Goal: Task Accomplishment & Management: Manage account settings

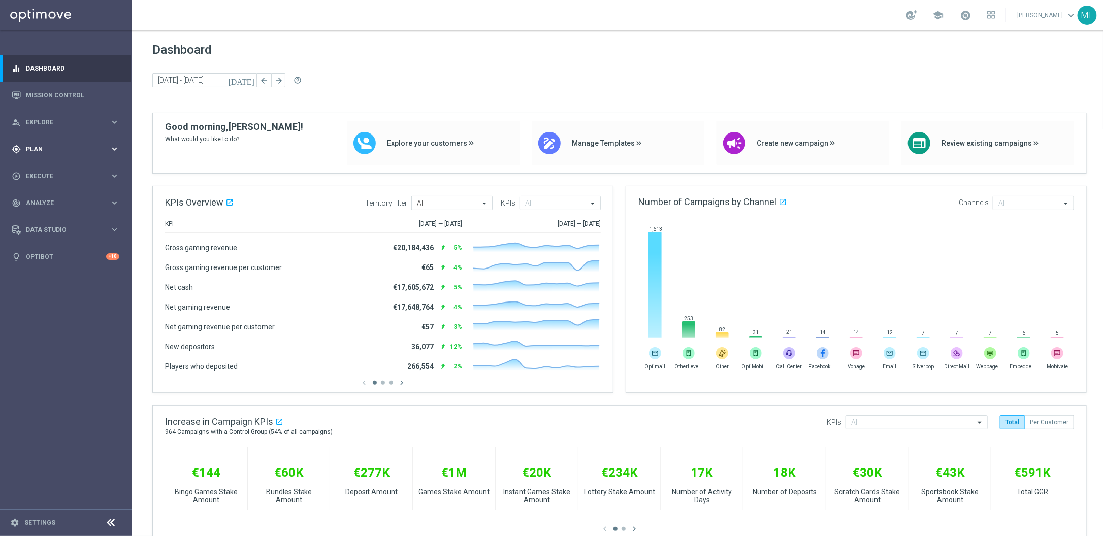
click at [111, 147] on icon "keyboard_arrow_right" at bounding box center [115, 149] width 10 height 10
click at [119, 123] on button "person_search Explore keyboard_arrow_right" at bounding box center [65, 122] width 109 height 8
click at [59, 142] on link "Customer Explorer" at bounding box center [65, 143] width 79 height 8
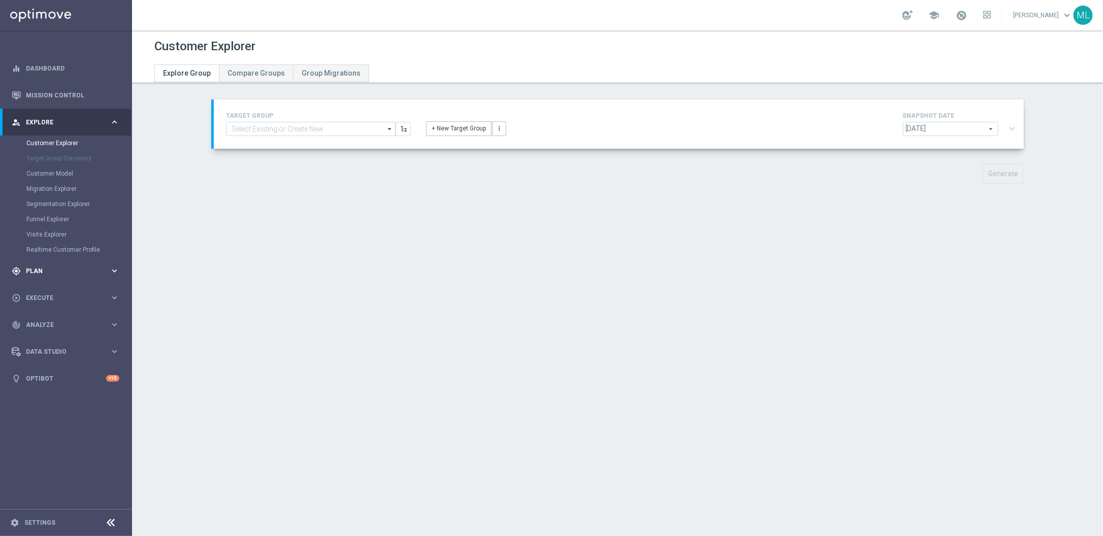
click at [113, 269] on icon "keyboard_arrow_right" at bounding box center [115, 271] width 10 height 10
click at [47, 173] on link "Target Groups" at bounding box center [65, 170] width 79 height 8
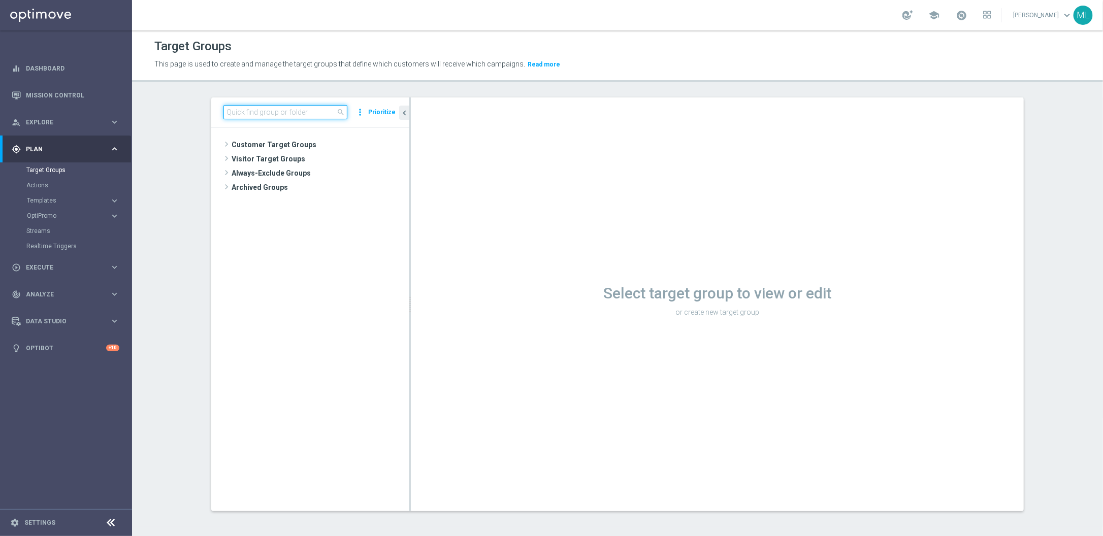
click at [263, 109] on input at bounding box center [286, 112] width 124 height 14
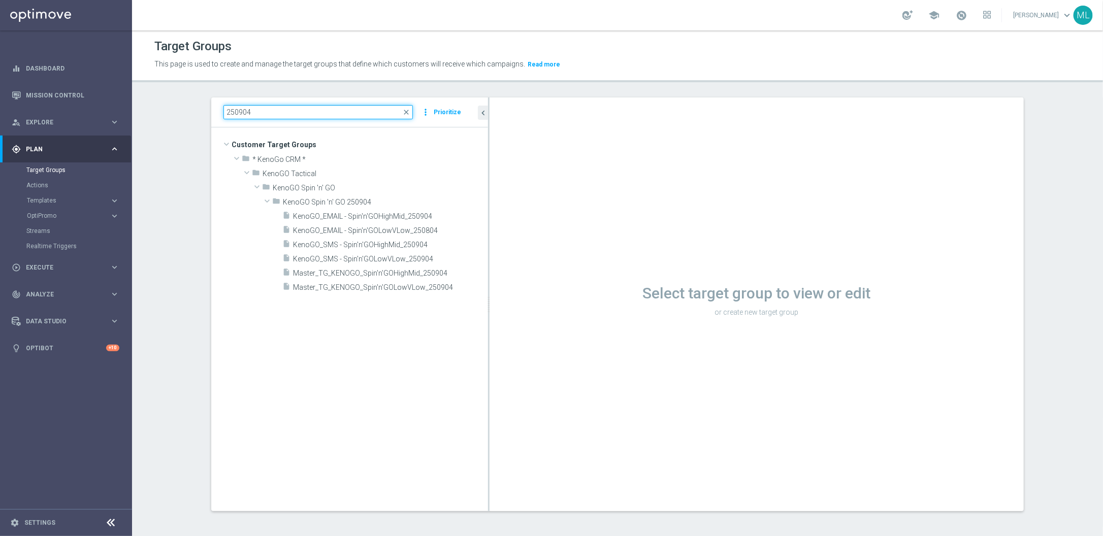
drag, startPoint x: 409, startPoint y: 172, endPoint x: 502, endPoint y: 175, distance: 92.5
click at [502, 175] on as-split "250904 close more_vert Prioritize Customer Target Groups library_add create_new…" at bounding box center [617, 305] width 813 height 414
type input "250904"
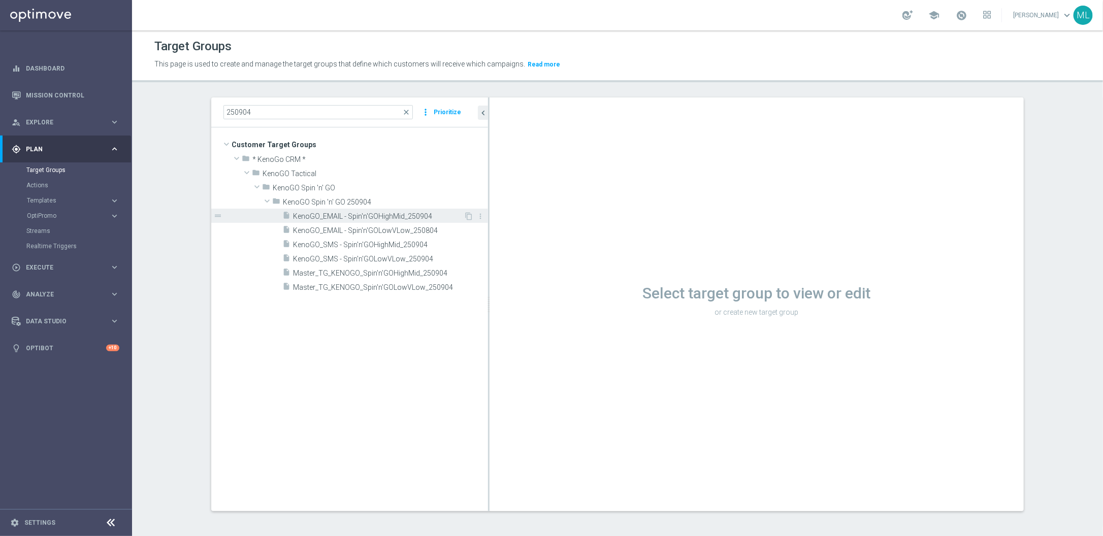
click at [403, 218] on span "KenoGO_EMAIL - Spin'n'GOHighMid_250904" at bounding box center [378, 216] width 171 height 9
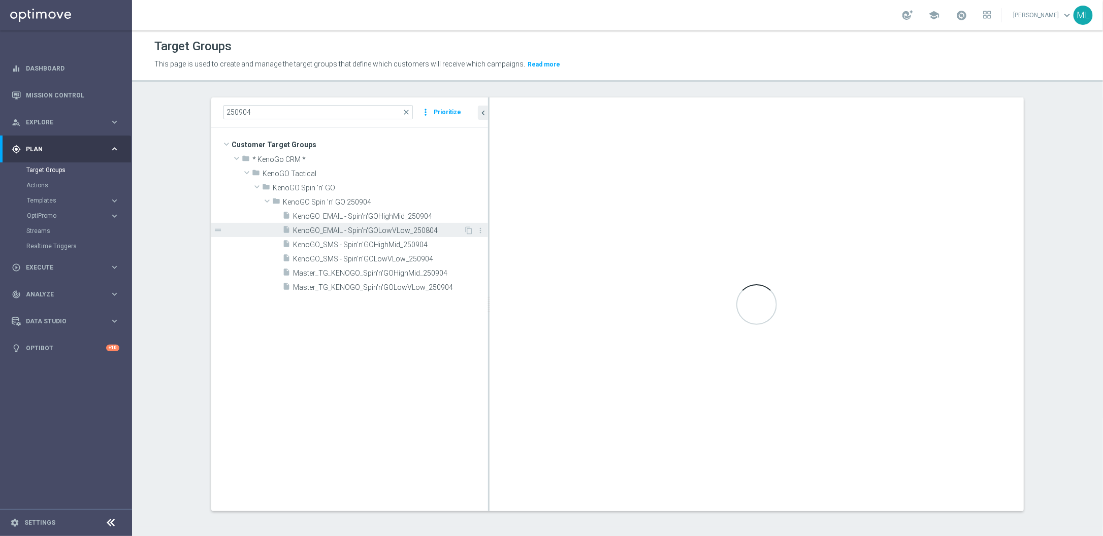
click at [436, 229] on span "KenoGO_EMAIL - Spin'n'GOLowVLow_250804" at bounding box center [378, 231] width 171 height 9
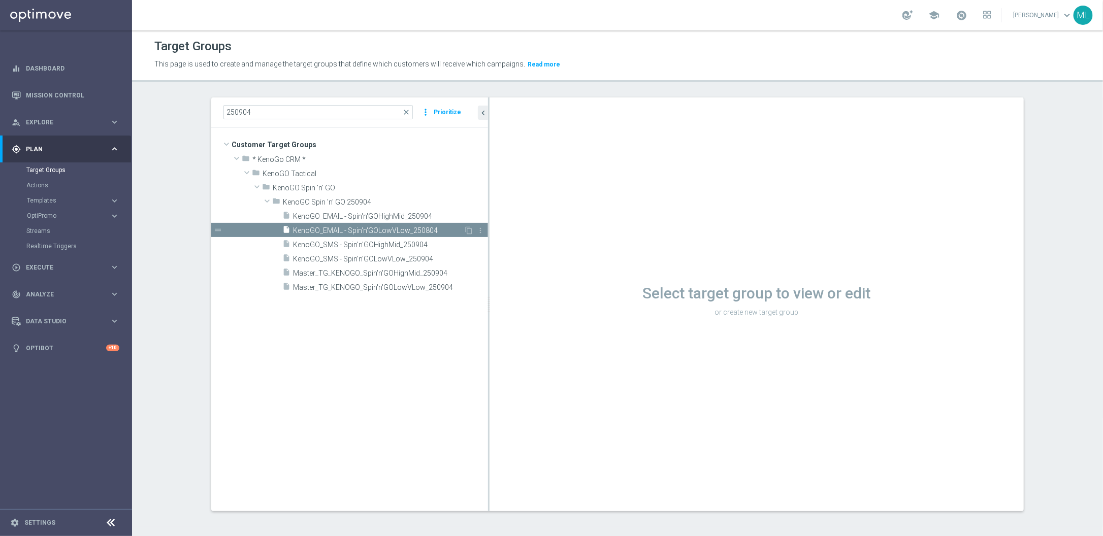
click at [389, 231] on span "KenoGO_EMAIL - Spin'n'GOLowVLow_250804" at bounding box center [378, 231] width 171 height 9
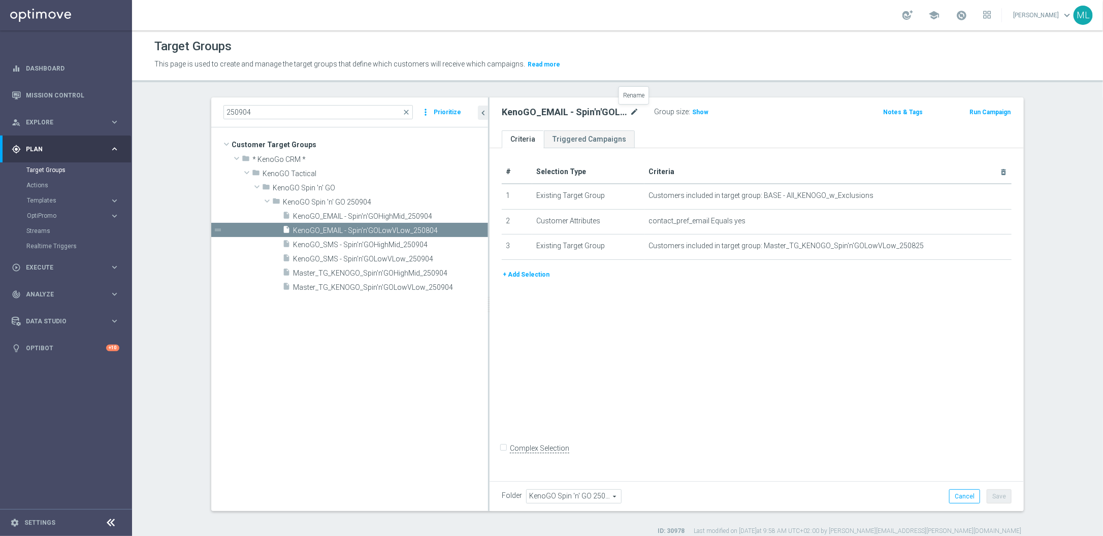
click at [638, 111] on icon "mode_edit" at bounding box center [634, 112] width 9 height 12
click at [628, 112] on input "KenoGO_EMAIL - Spin'n'GOLowVLow_250804" at bounding box center [570, 113] width 137 height 14
type input "KenoGO_EMAIL - Spin'n'GOLowVLow_250904"
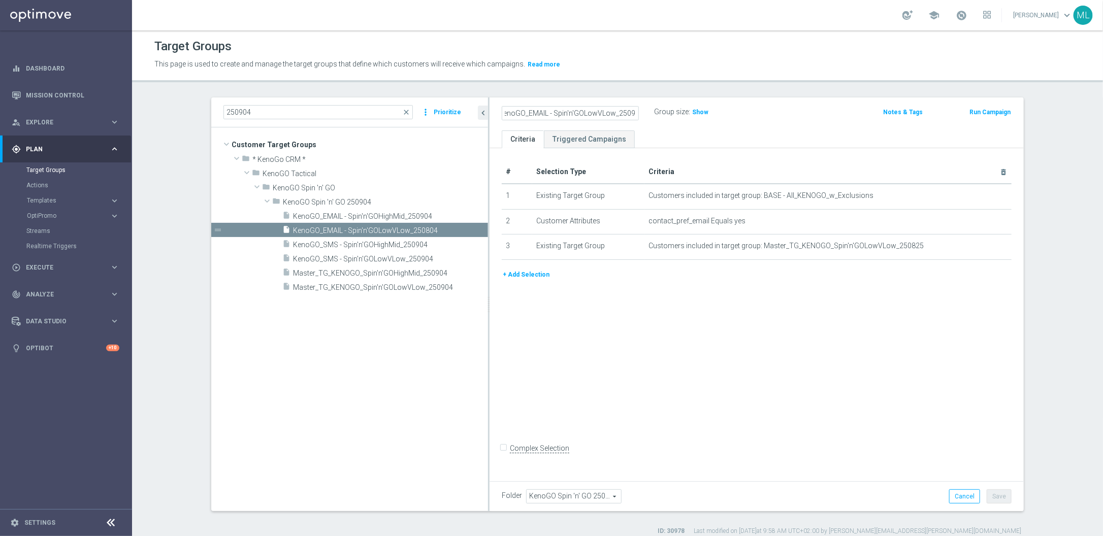
scroll to position [0, 0]
click at [783, 123] on div "KenoGO_EMAIL - Spin'n'GOLowVLow_250904 Group size : Show Notes & Tags Run Campa…" at bounding box center [757, 114] width 534 height 33
click at [0, 0] on icon "mode_edit" at bounding box center [0, 0] width 0 height 0
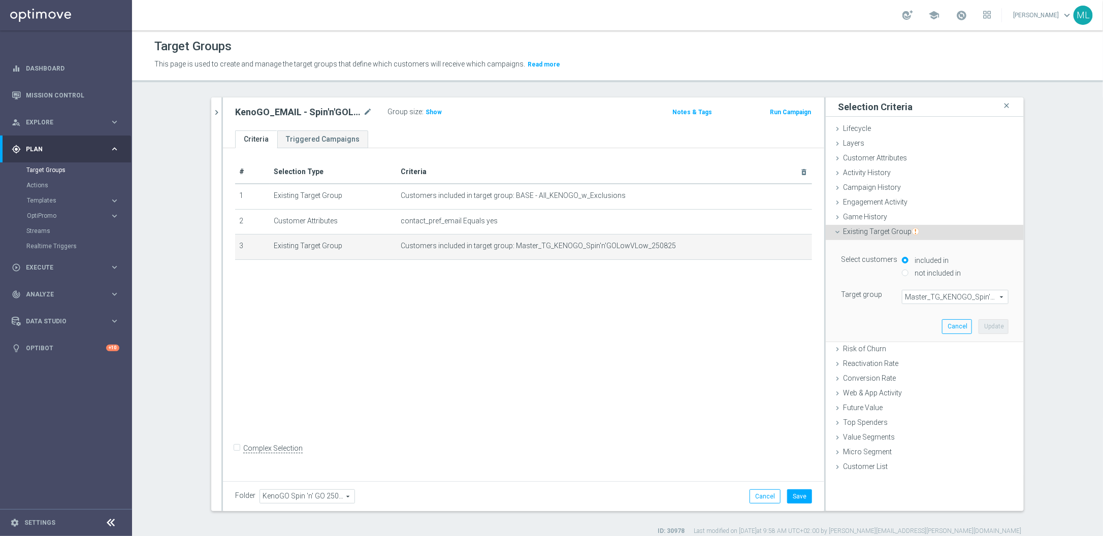
click at [882, 296] on span "Master_TG_KENOGO_Spin'n'GOLowVLow_250825" at bounding box center [956, 297] width 106 height 13
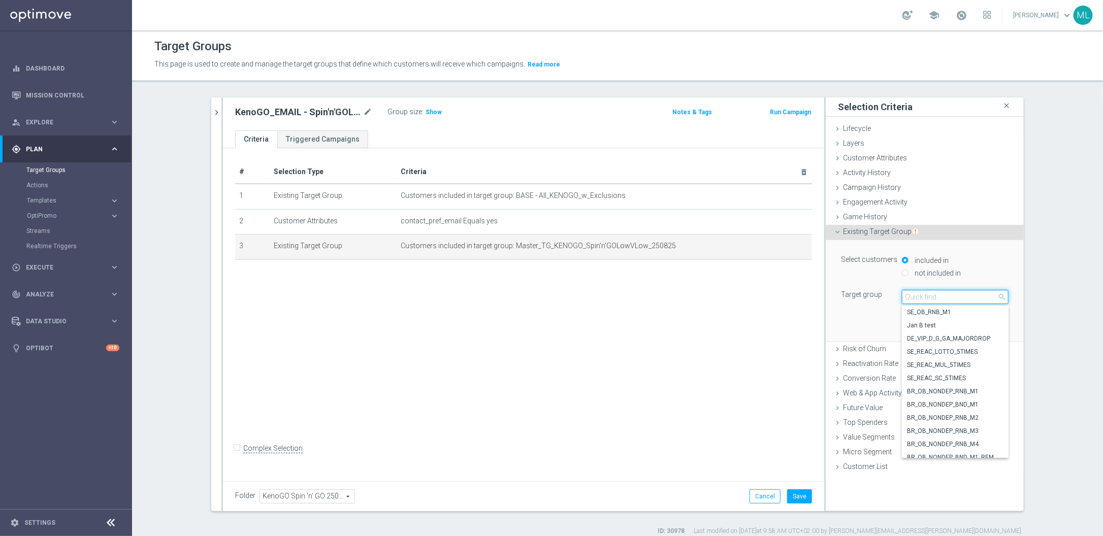
click at [882, 296] on input "search" at bounding box center [955, 297] width 107 height 14
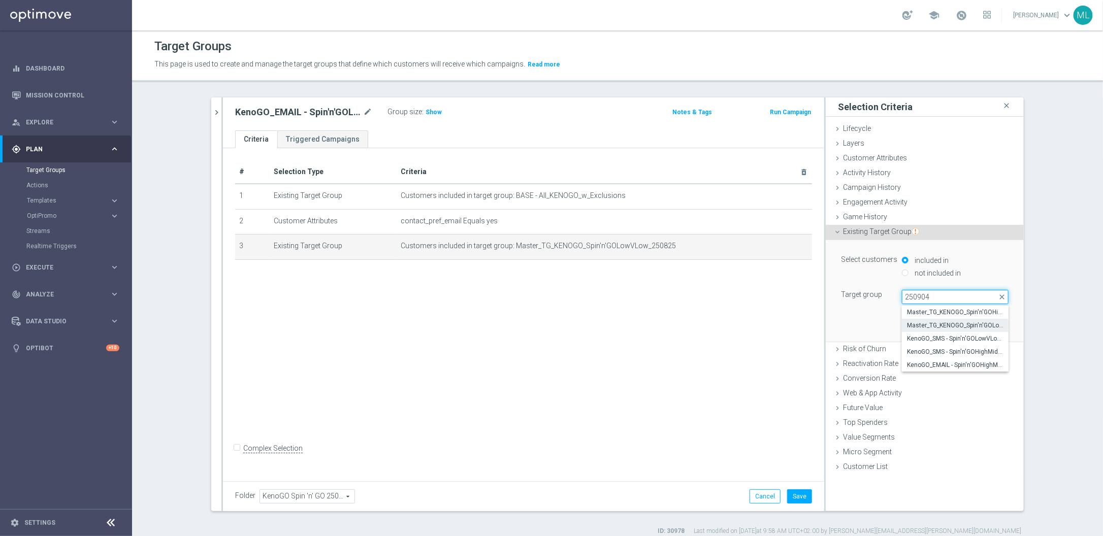
scroll to position [9, 0]
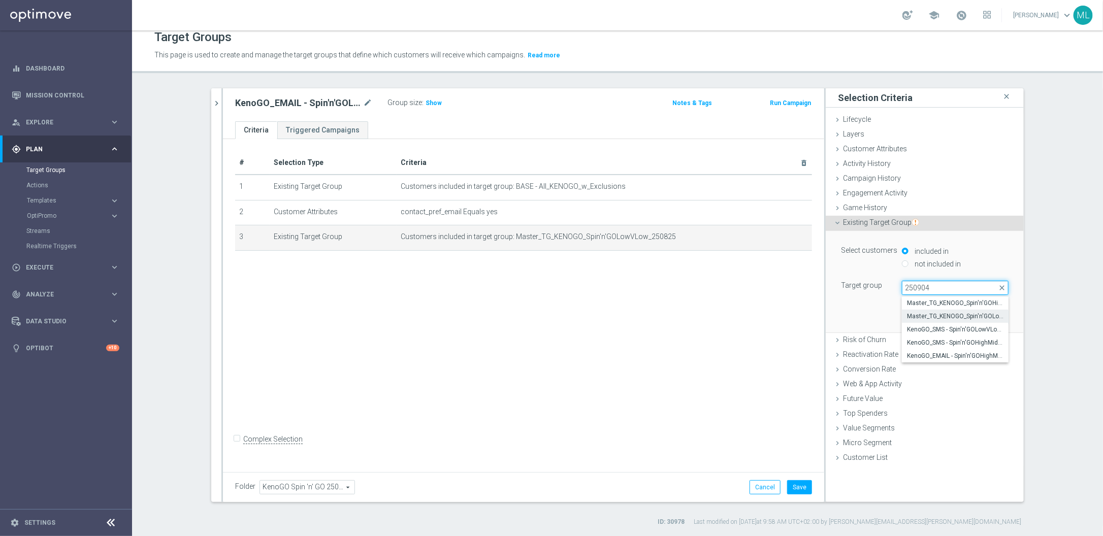
type input "250904"
click at [882, 316] on span "Master_TG_KENOGO_Spin'n'GOLowVLow_250904" at bounding box center [955, 316] width 97 height 8
type input "Master_TG_KENOGO_Spin'n'GOLowVLow_250904"
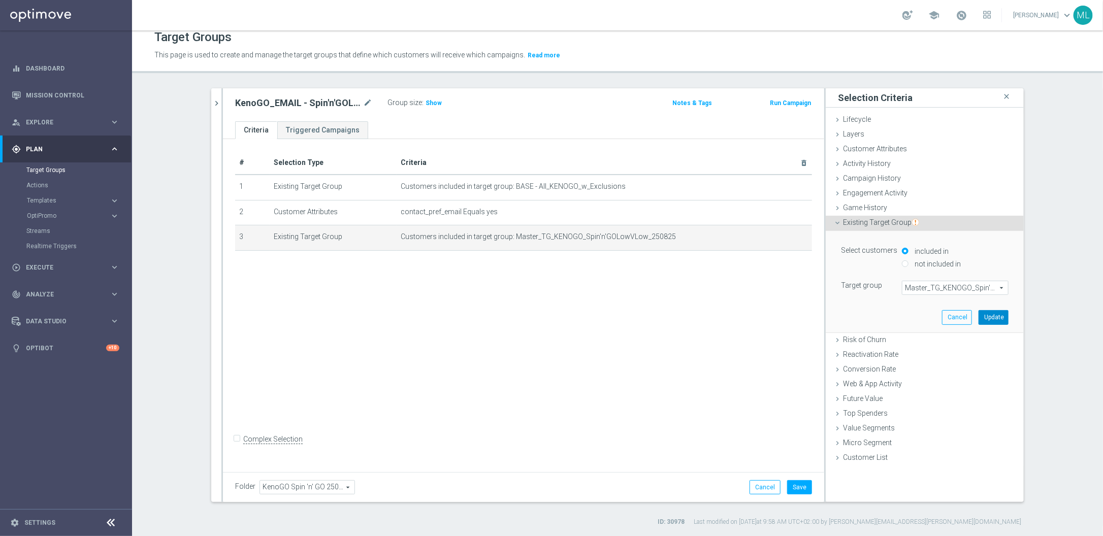
click at [882, 315] on button "Update" at bounding box center [994, 317] width 30 height 14
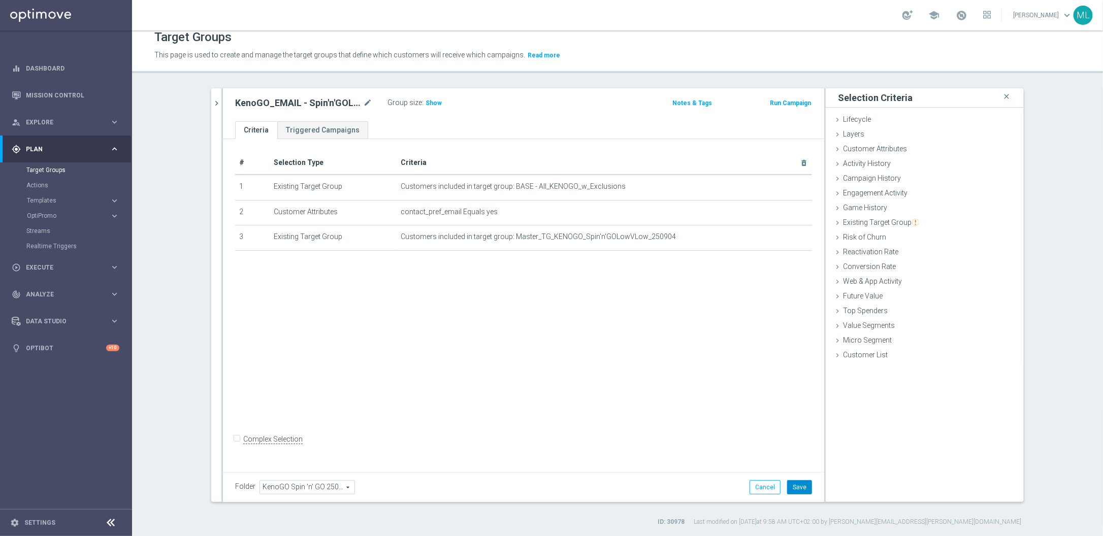
click at [793, 429] on button "Save" at bounding box center [799, 488] width 25 height 14
click at [219, 106] on icon "chevron_right" at bounding box center [217, 104] width 10 height 10
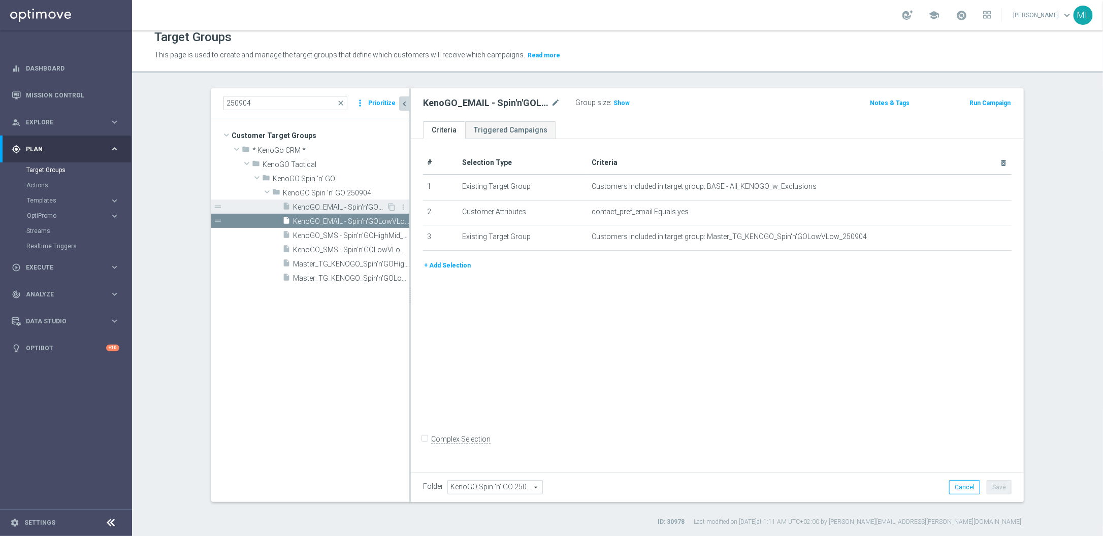
click at [354, 207] on span "KenoGO_EMAIL - Spin'n'GOHighMid_250904" at bounding box center [339, 207] width 93 height 9
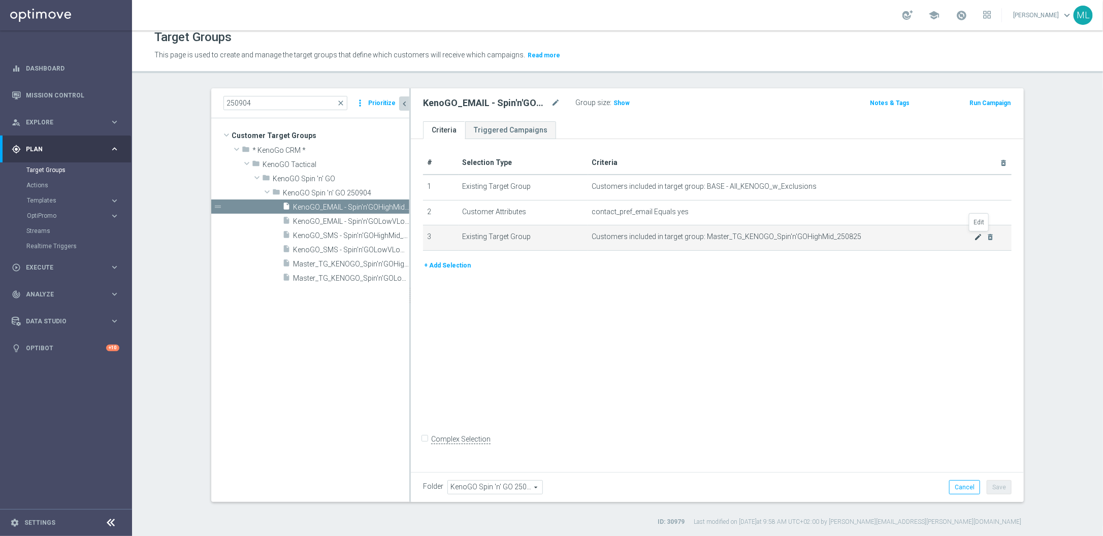
click at [882, 238] on icon "mode_edit" at bounding box center [979, 237] width 8 height 8
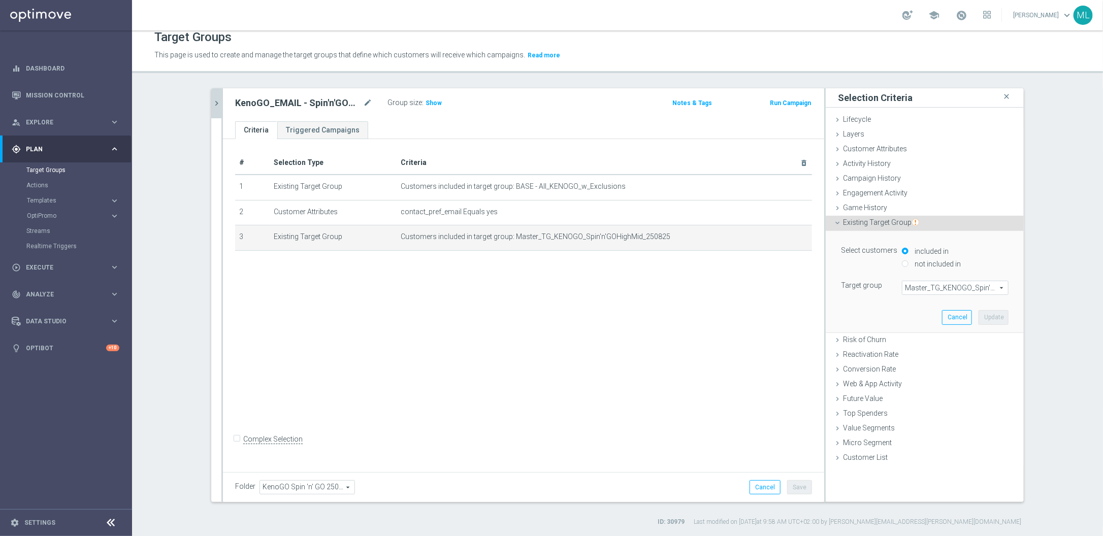
click at [882, 289] on span "Master_TG_KENOGO_Spin'n'GOHighMid_250825" at bounding box center [956, 287] width 106 height 13
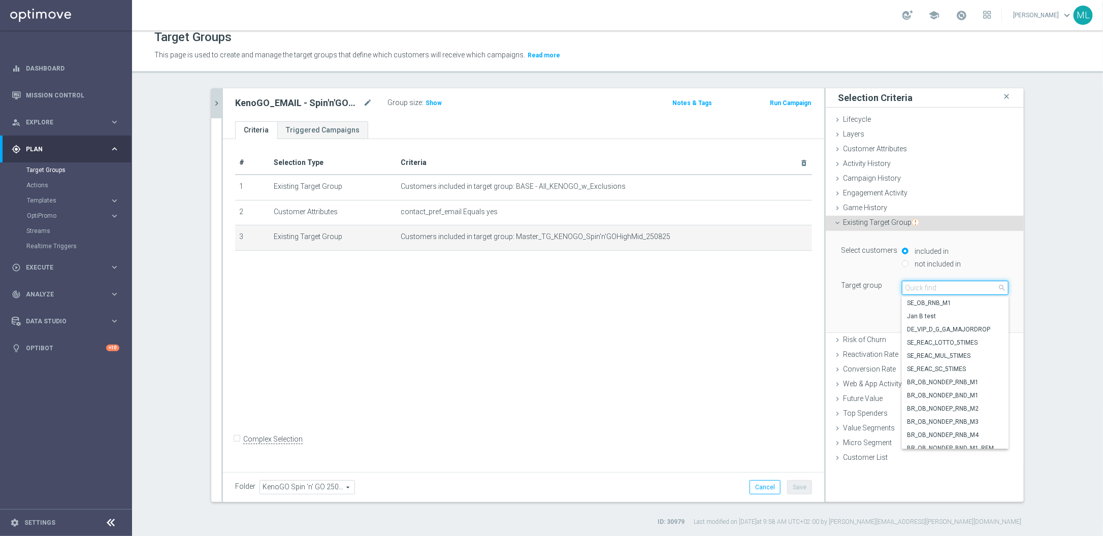
click at [882, 288] on input "search" at bounding box center [955, 288] width 107 height 14
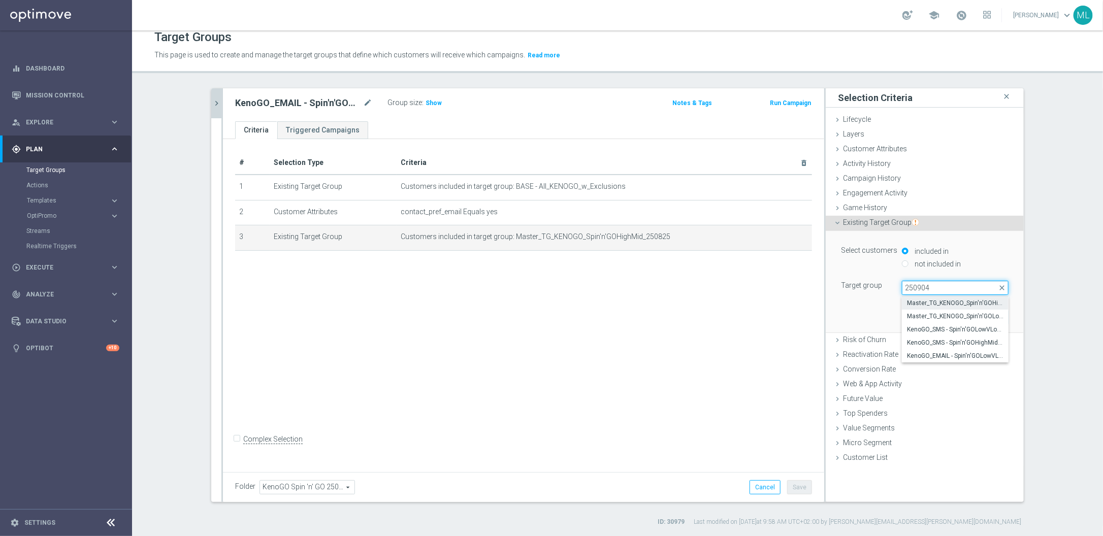
type input "250904"
click at [882, 307] on span "Master_TG_KENOGO_Spin'n'GOHighMid_250904" at bounding box center [955, 303] width 97 height 8
type input "Master_TG_KENOGO_Spin'n'GOHighMid_250904"
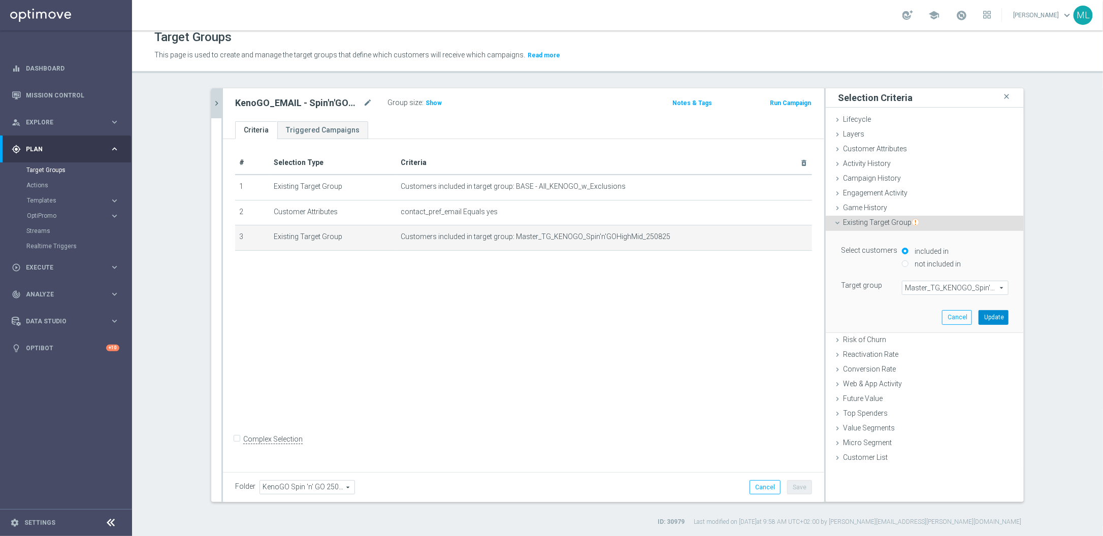
click at [882, 315] on button "Update" at bounding box center [994, 317] width 30 height 14
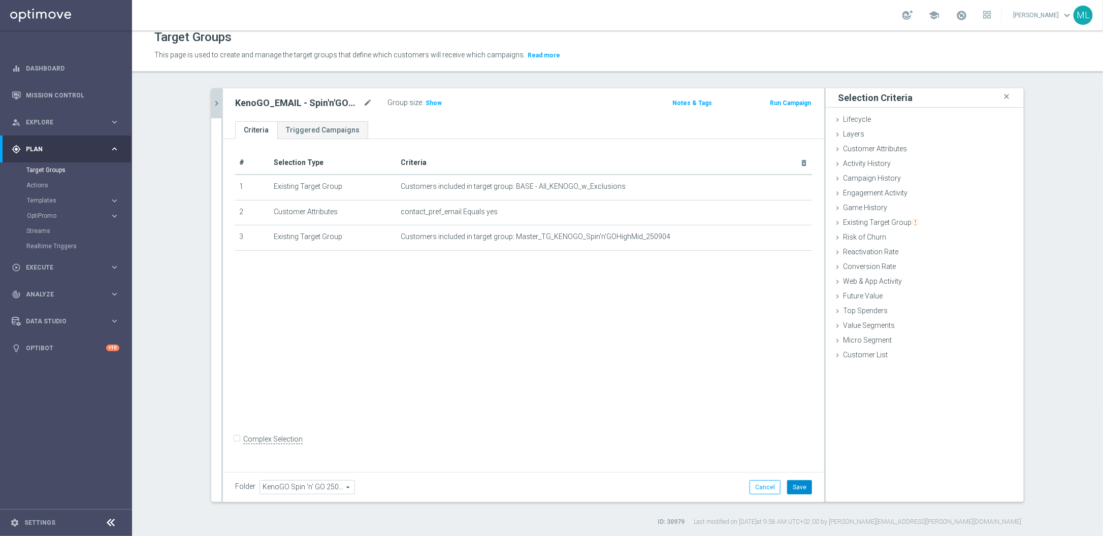
click at [808, 429] on button "Save" at bounding box center [799, 488] width 25 height 14
click at [216, 109] on button "chevron_right" at bounding box center [216, 103] width 10 height 30
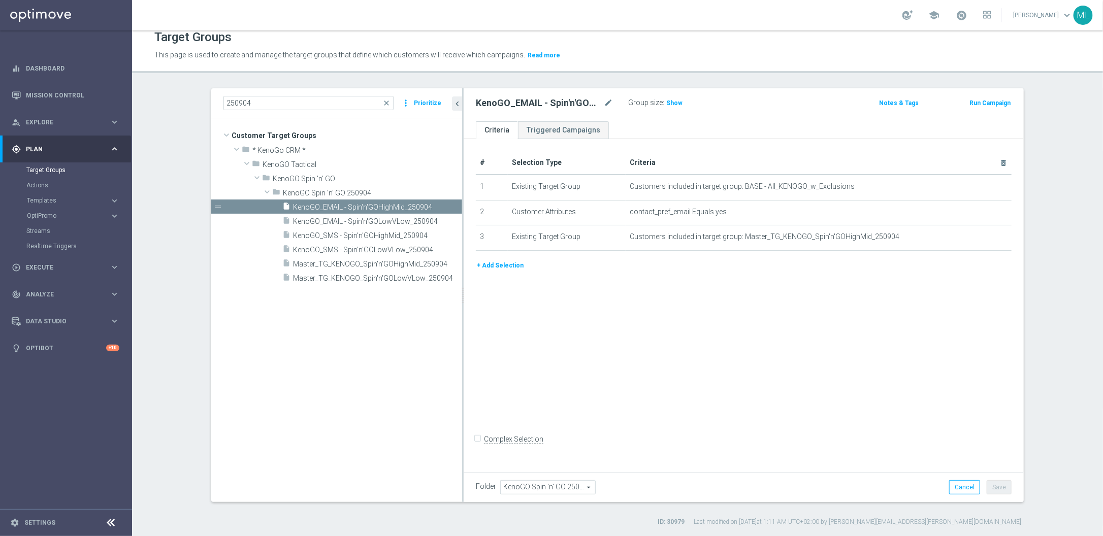
drag, startPoint x: 409, startPoint y: 176, endPoint x: 466, endPoint y: 181, distance: 56.7
click at [464, 181] on div at bounding box center [463, 295] width 2 height 414
click at [421, 246] on span "KenoGO_SMS - Spin'n'GOLowVLow_250904" at bounding box center [367, 250] width 148 height 9
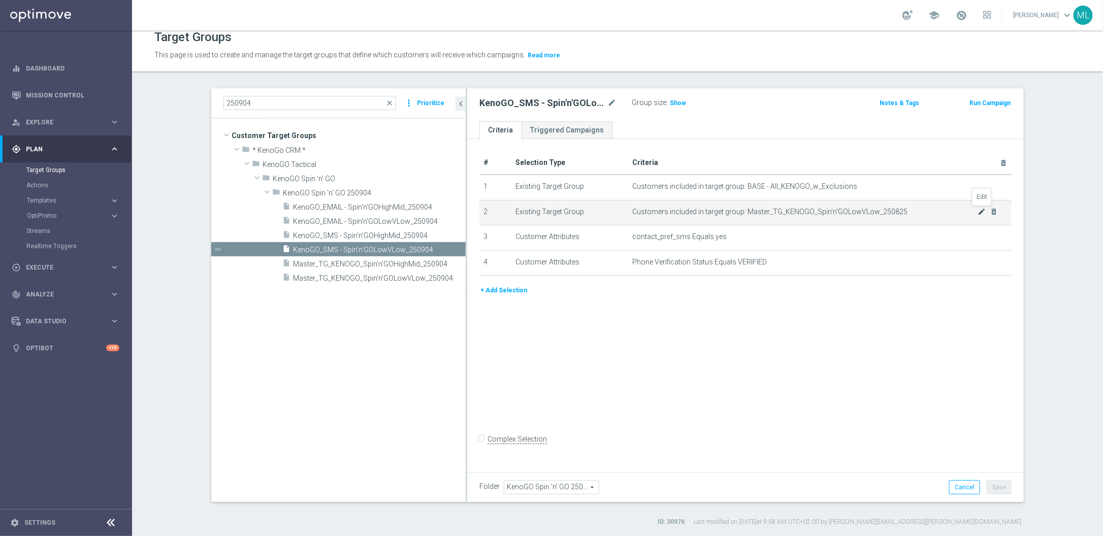
click at [882, 211] on icon "mode_edit" at bounding box center [982, 212] width 8 height 8
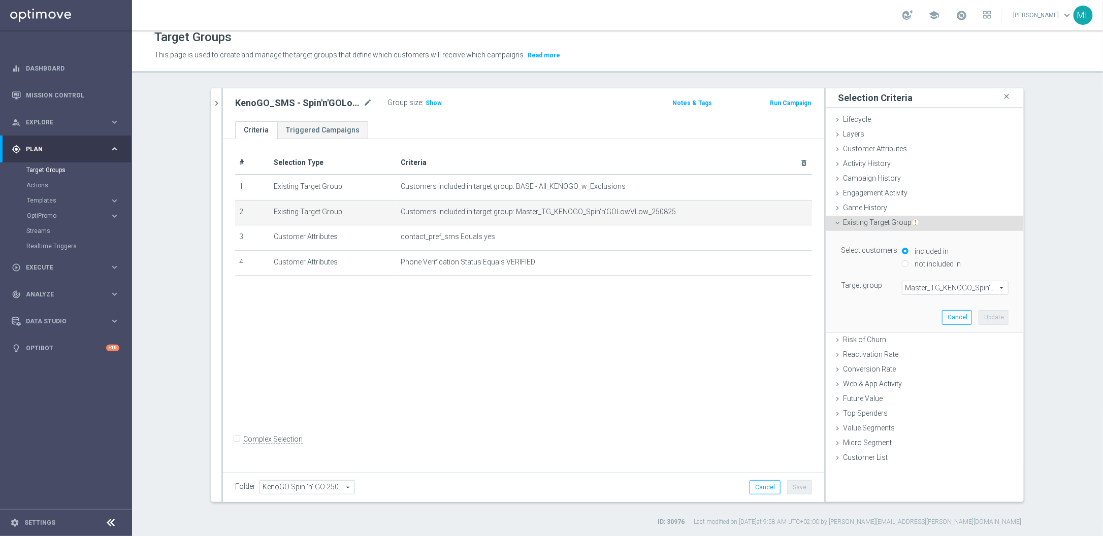
click at [882, 287] on span "Master_TG_KENOGO_Spin'n'GOLowVLow_250825" at bounding box center [956, 287] width 106 height 13
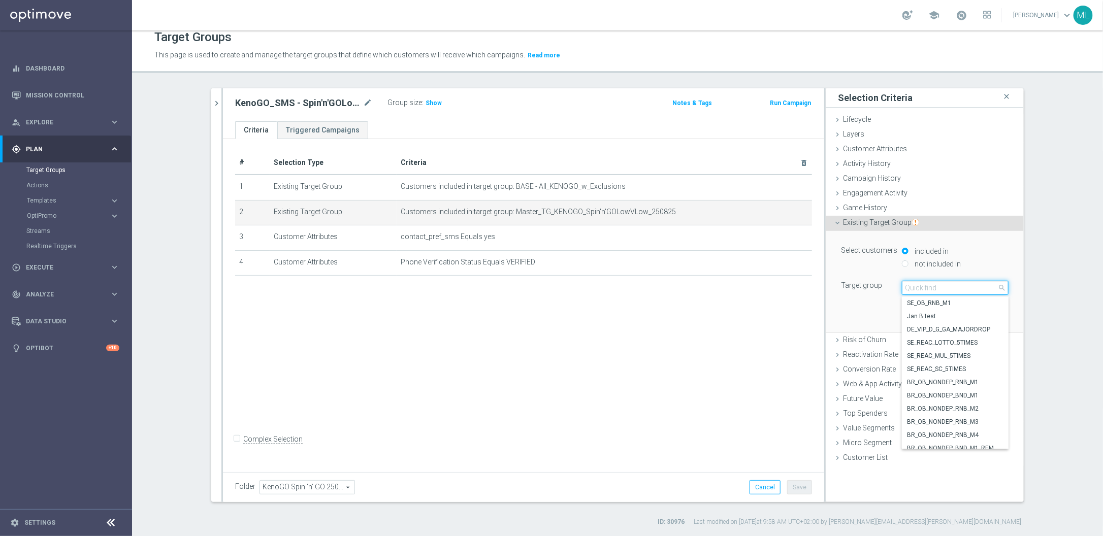
click at [882, 288] on input "search" at bounding box center [955, 288] width 107 height 14
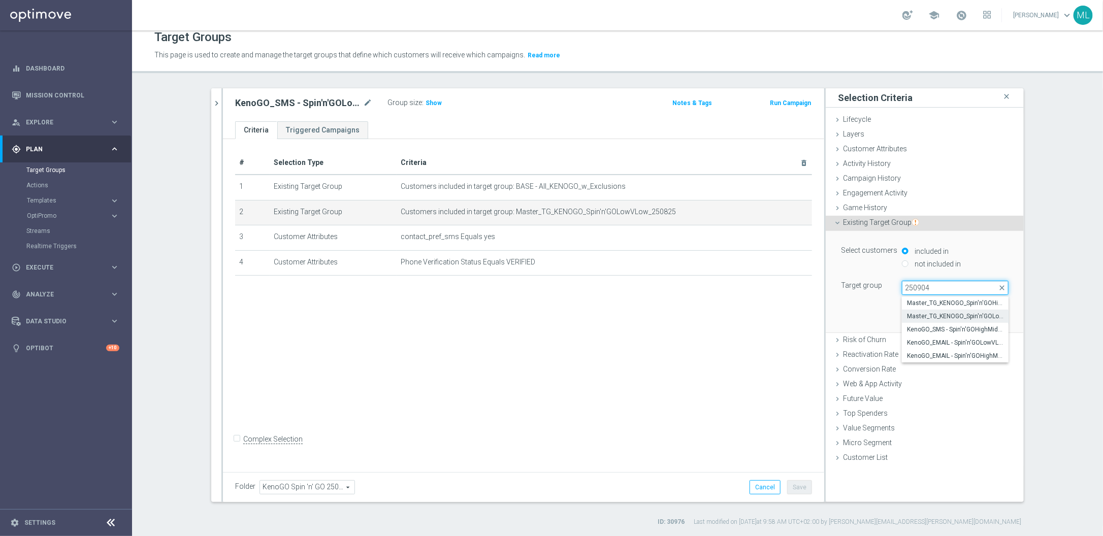
type input "250904"
click at [882, 314] on span "Master_TG_KENOGO_Spin'n'GOLowVLow_250904" at bounding box center [955, 316] width 97 height 8
type input "Master_TG_KENOGO_Spin'n'GOLowVLow_250904"
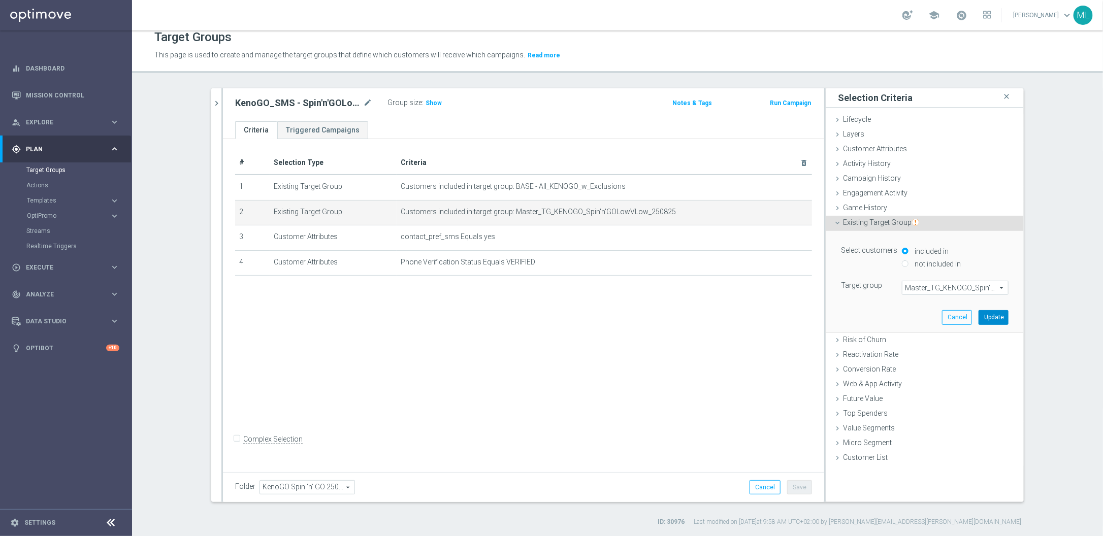
click at [882, 314] on button "Update" at bounding box center [994, 317] width 30 height 14
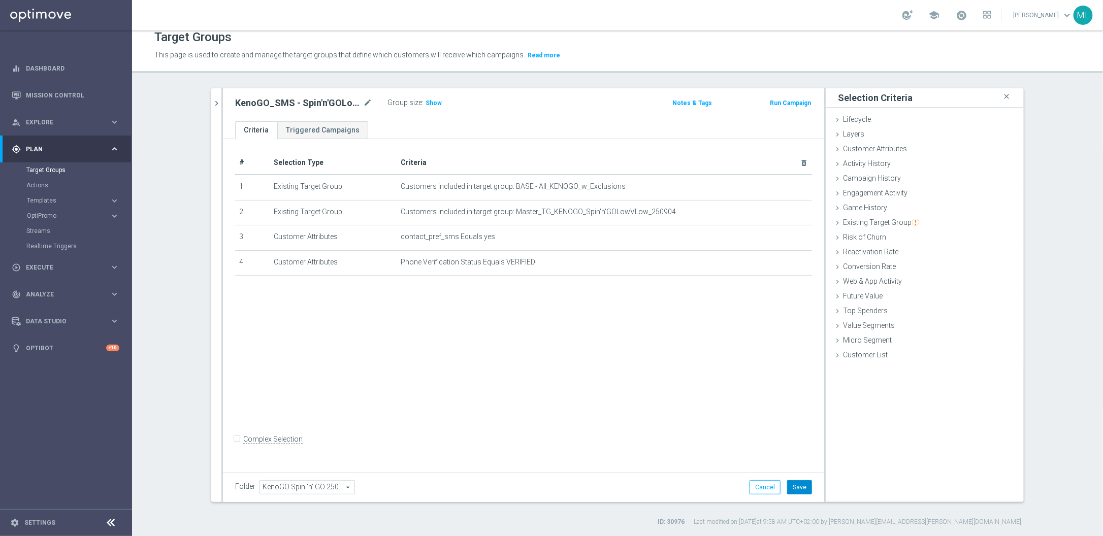
click at [800, 429] on button "Save" at bounding box center [799, 488] width 25 height 14
click at [216, 108] on icon "chevron_right" at bounding box center [217, 104] width 10 height 10
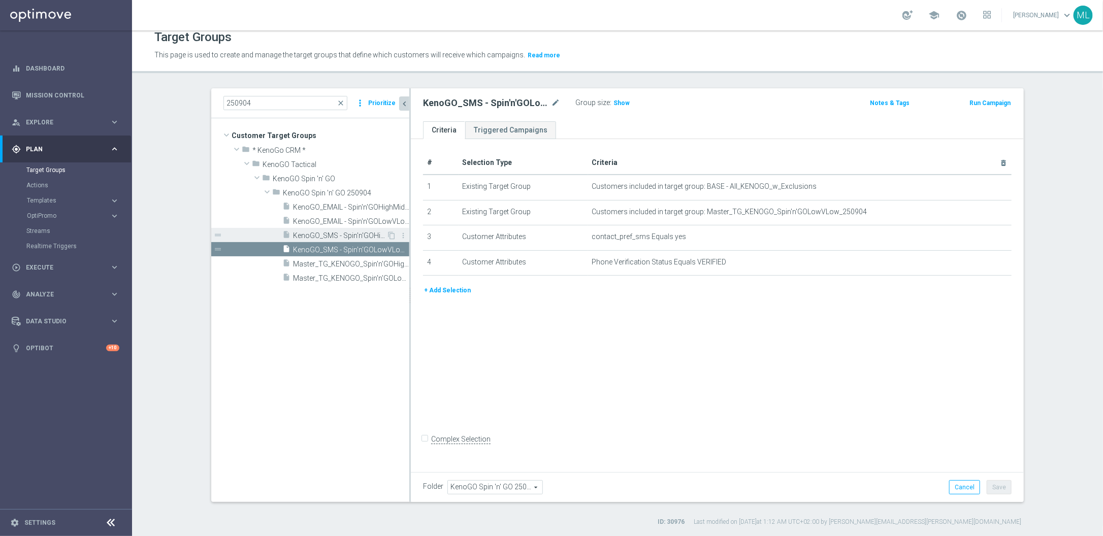
click at [343, 236] on span "KenoGO_SMS - Spin'n'GOHighMid_250904" at bounding box center [339, 236] width 93 height 9
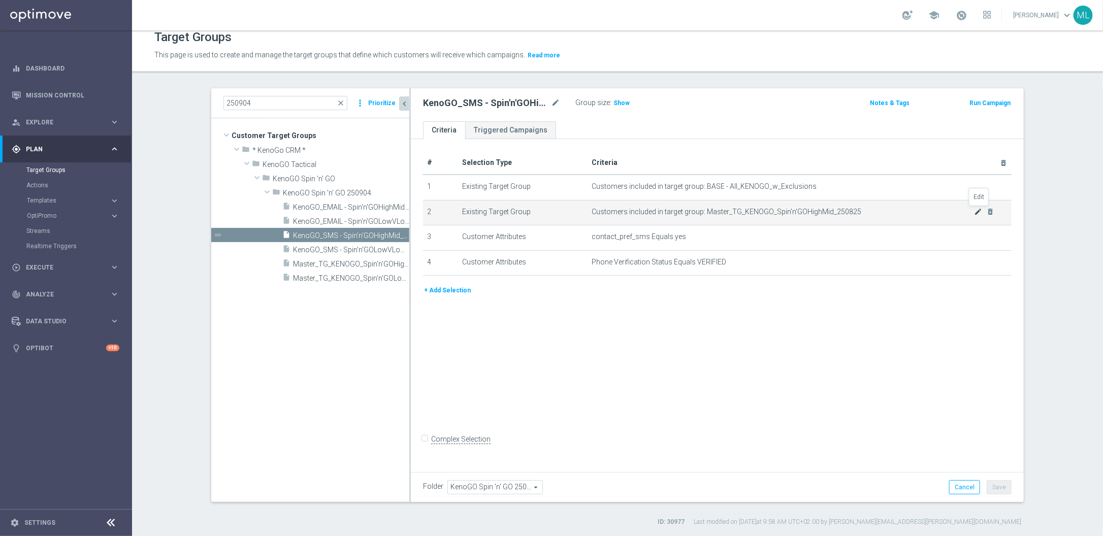
click at [882, 211] on icon "mode_edit" at bounding box center [979, 212] width 8 height 8
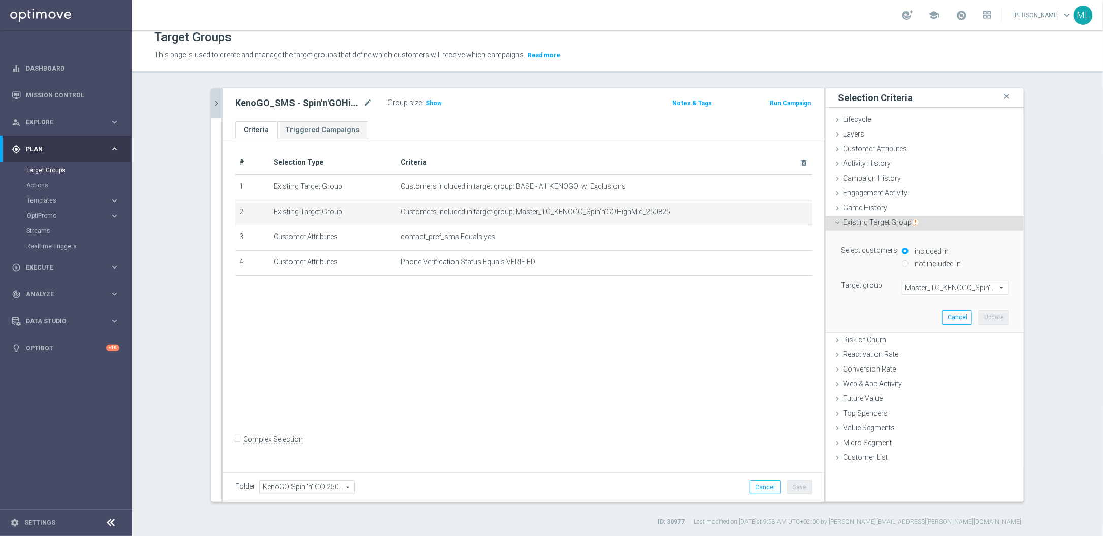
click at [882, 290] on span "Master_TG_KENOGO_Spin'n'GOHighMid_250825" at bounding box center [956, 287] width 106 height 13
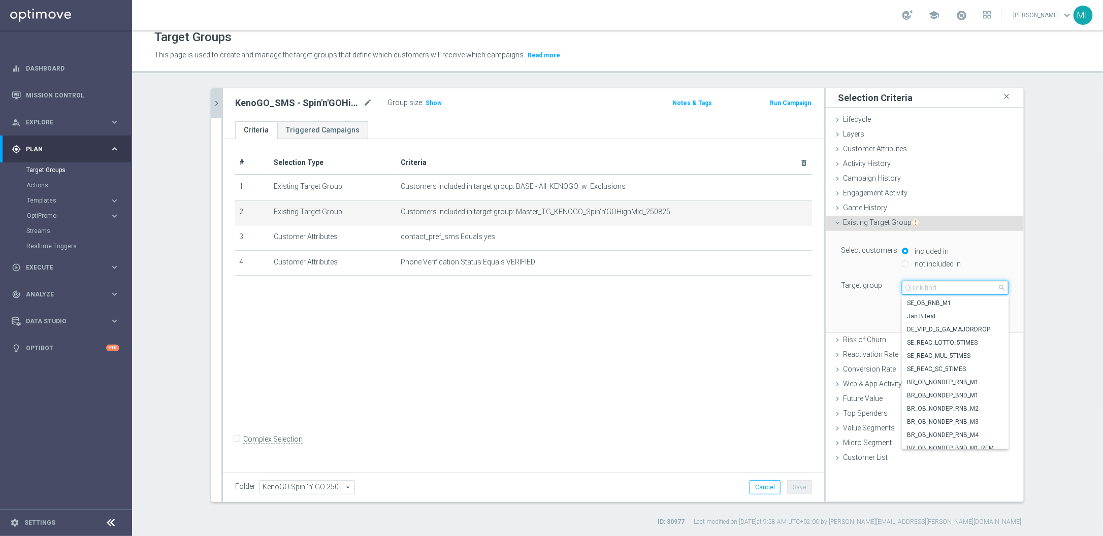
click at [882, 290] on input "search" at bounding box center [955, 288] width 107 height 14
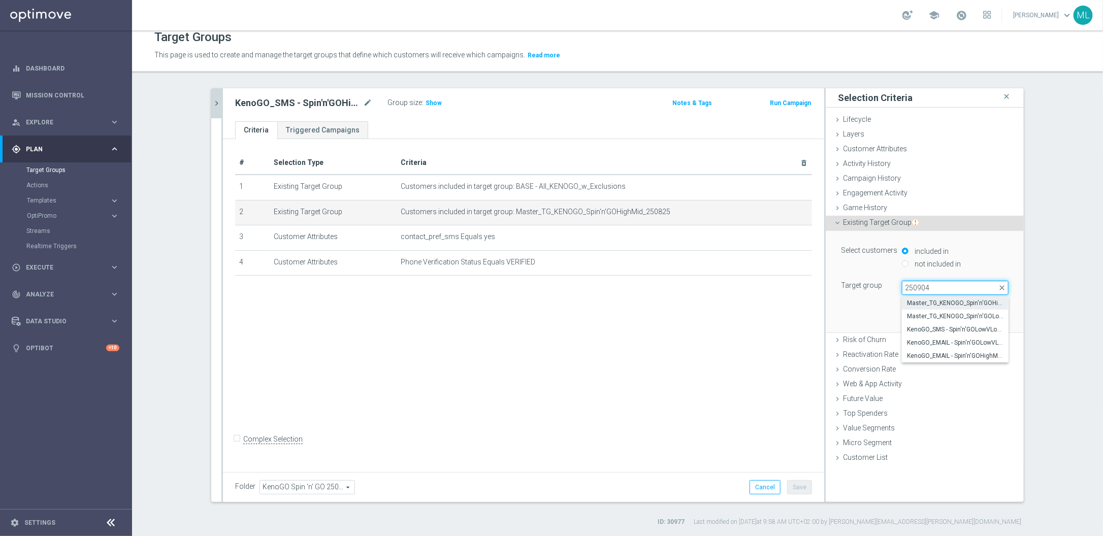
type input "250904"
click at [882, 306] on span "Master_TG_KENOGO_Spin'n'GOHighMid_250904" at bounding box center [955, 303] width 97 height 8
type input "Master_TG_KENOGO_Spin'n'GOHighMid_250904"
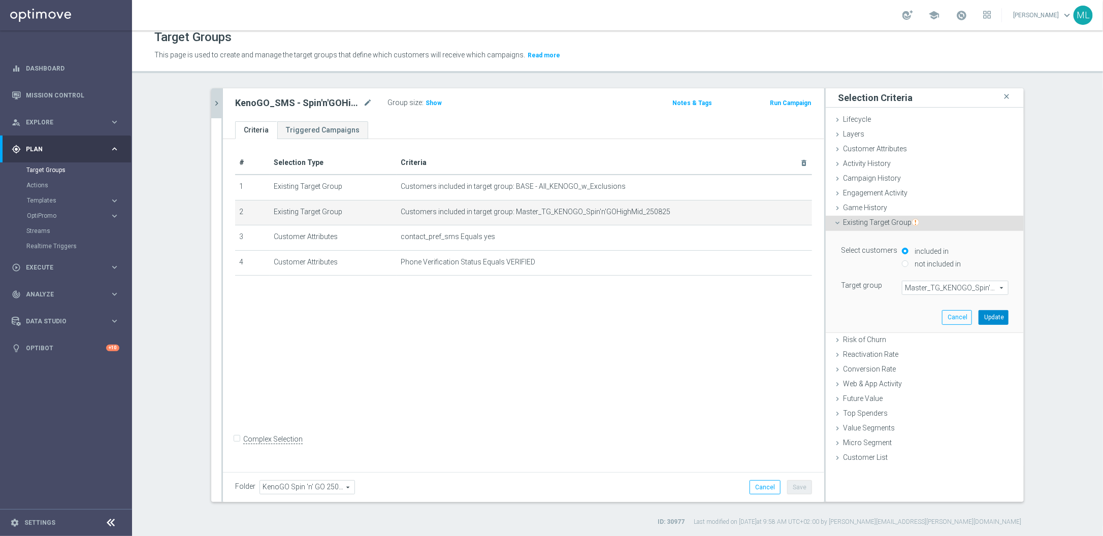
click at [882, 321] on button "Update" at bounding box center [994, 317] width 30 height 14
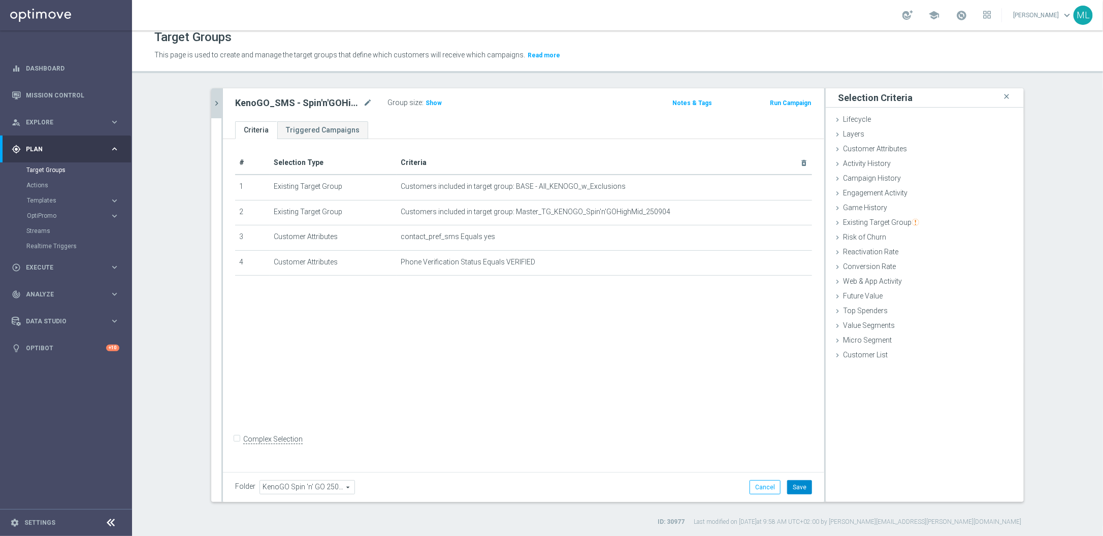
click at [801, 429] on button "Save" at bounding box center [799, 488] width 25 height 14
click at [217, 107] on icon "chevron_right" at bounding box center [217, 104] width 10 height 10
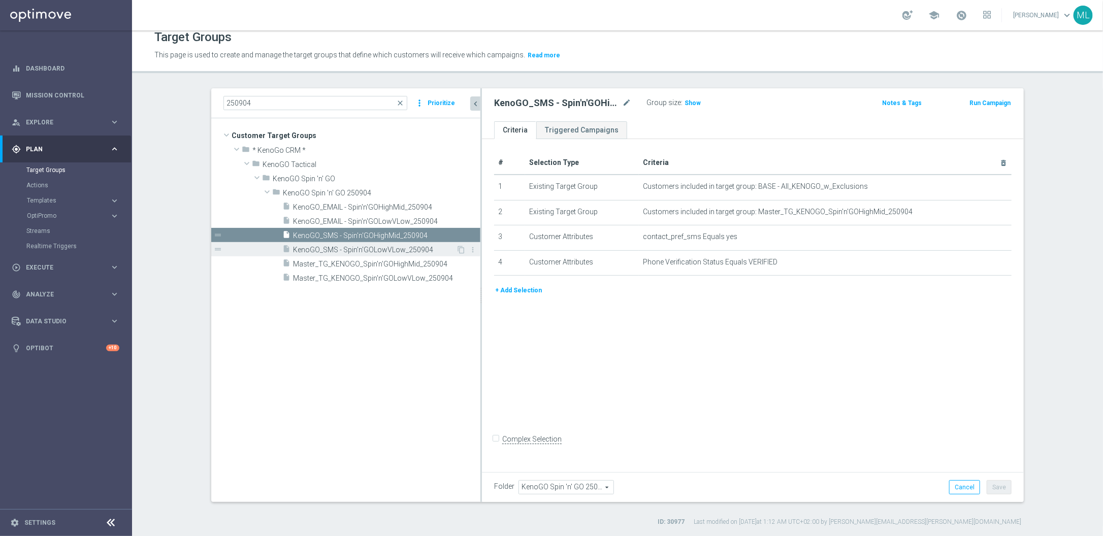
drag, startPoint x: 409, startPoint y: 240, endPoint x: 480, endPoint y: 246, distance: 70.3
click at [481, 243] on as-split "250904 close more_vert Prioritize Customer Target Groups library_add create_new…" at bounding box center [617, 295] width 813 height 414
click at [412, 277] on span "Master_TG_KENOGO_Spin'n'GOLowVLow_250904" at bounding box center [374, 278] width 163 height 9
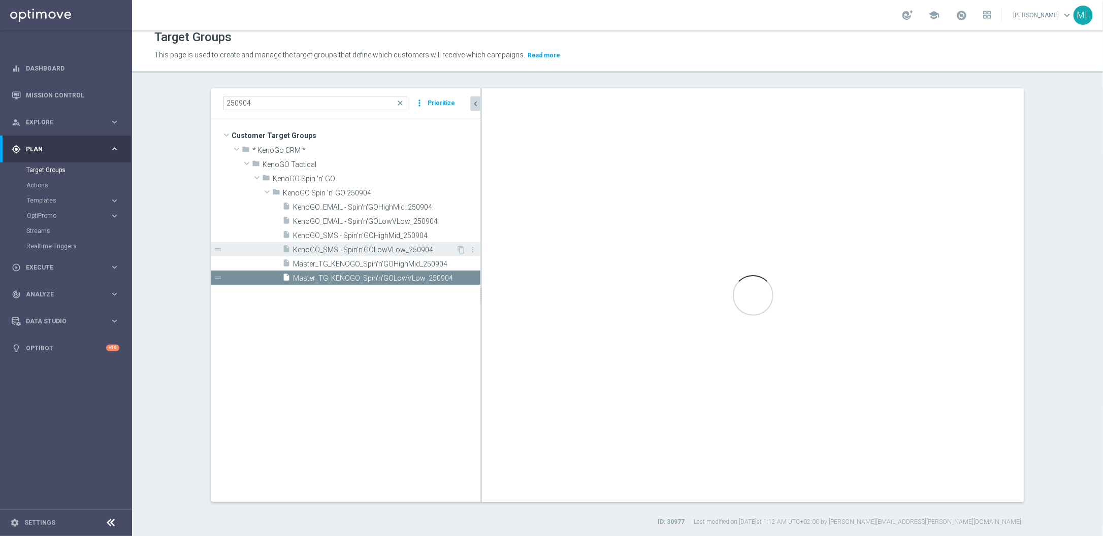
click at [400, 251] on span "KenoGO_SMS - Spin'n'GOLowVLow_250904" at bounding box center [374, 250] width 163 height 9
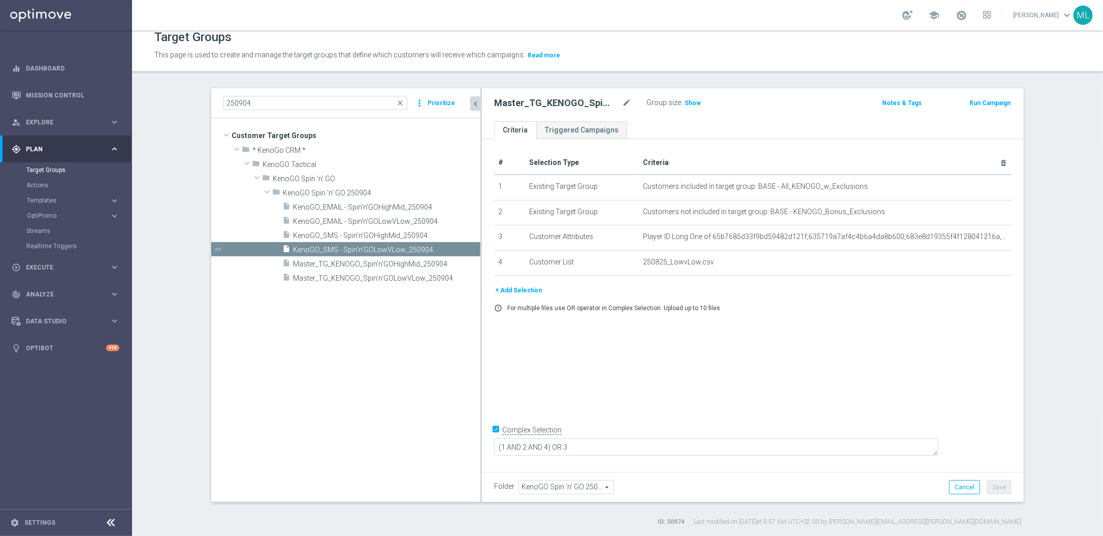
scroll to position [9, 0]
click at [394, 237] on span "KenoGO_SMS - Spin'n'GOHighMid_250904" at bounding box center [374, 236] width 163 height 9
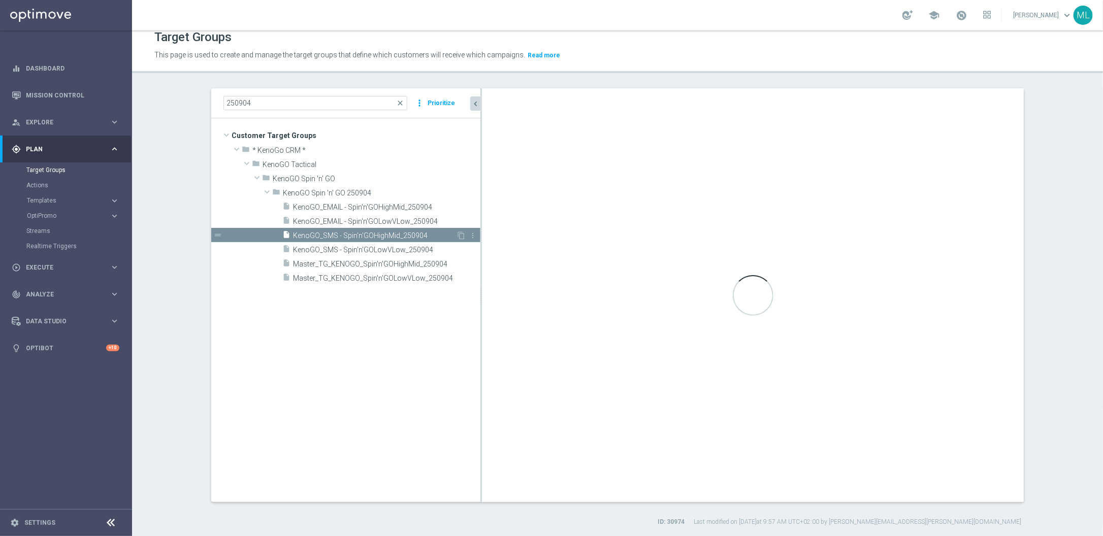
checkbox input "false"
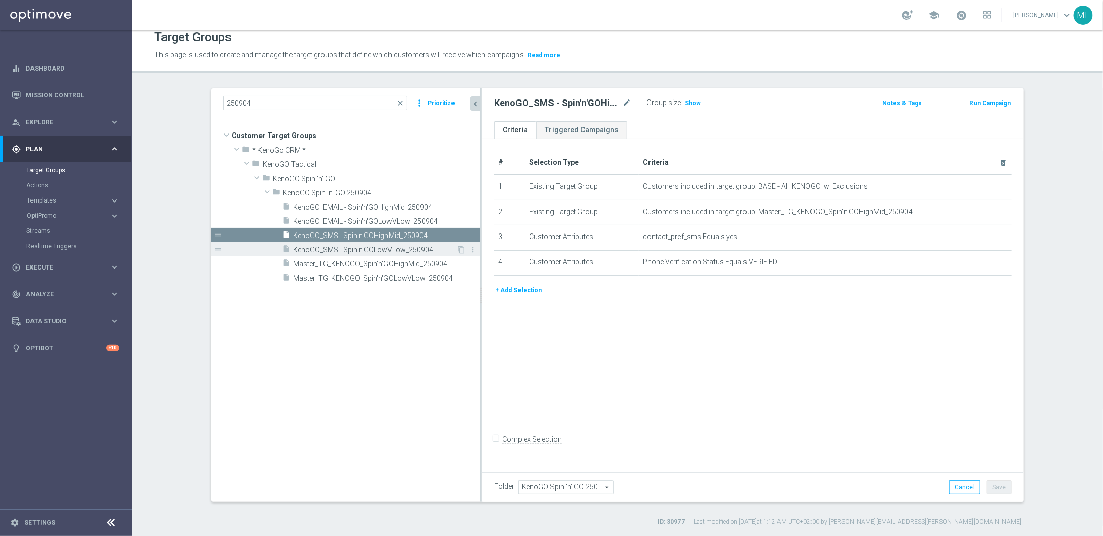
click at [393, 246] on span "KenoGO_SMS - Spin'n'GOLowVLow_250904" at bounding box center [374, 250] width 163 height 9
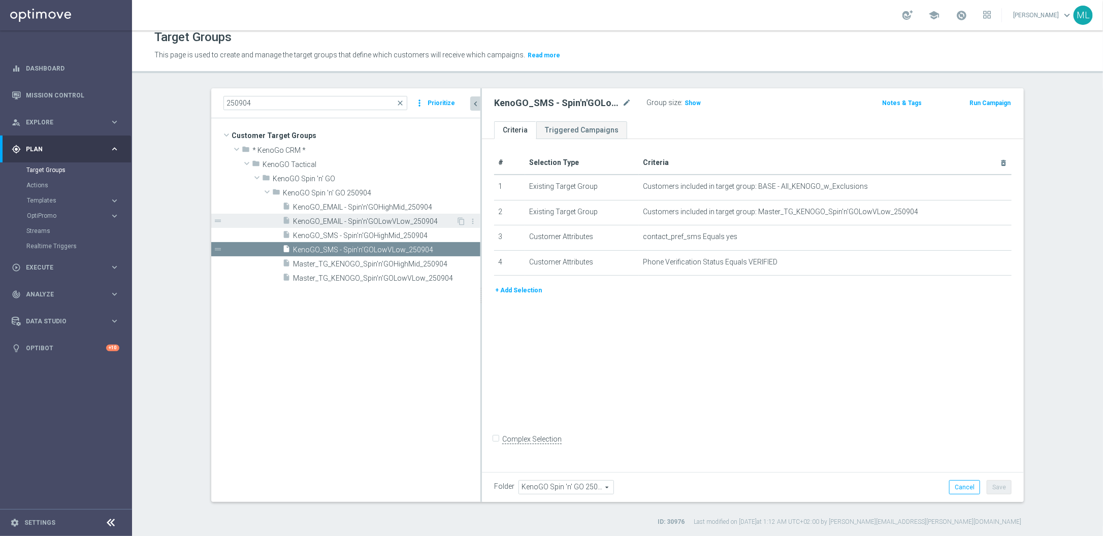
click at [389, 216] on div "insert_drive_file KenoGO_EMAIL - Spin'n'GOLowVLow_250904" at bounding box center [369, 221] width 174 height 14
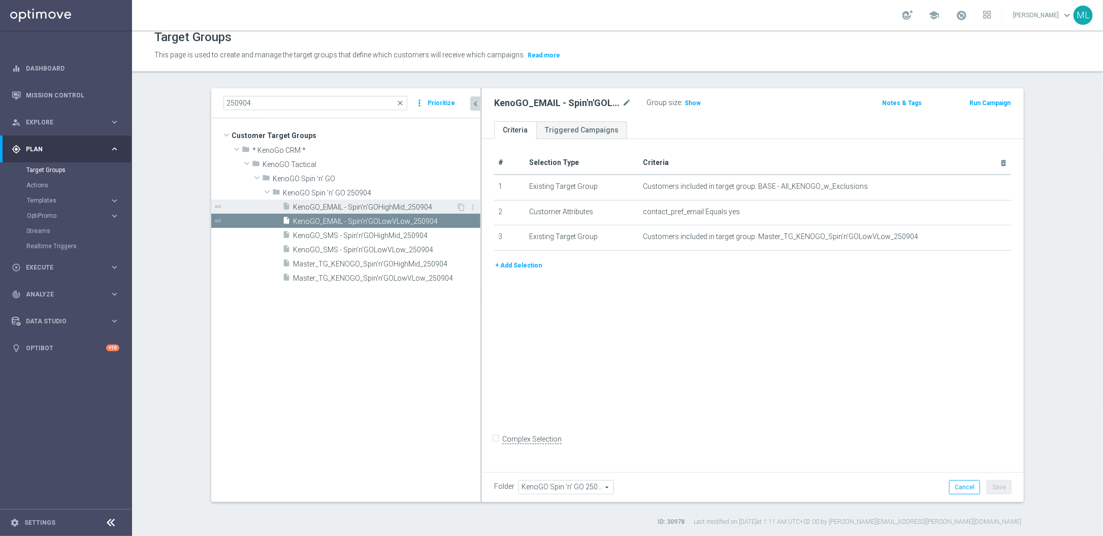
click at [388, 203] on span "KenoGO_EMAIL - Spin'n'GOHighMid_250904" at bounding box center [374, 207] width 163 height 9
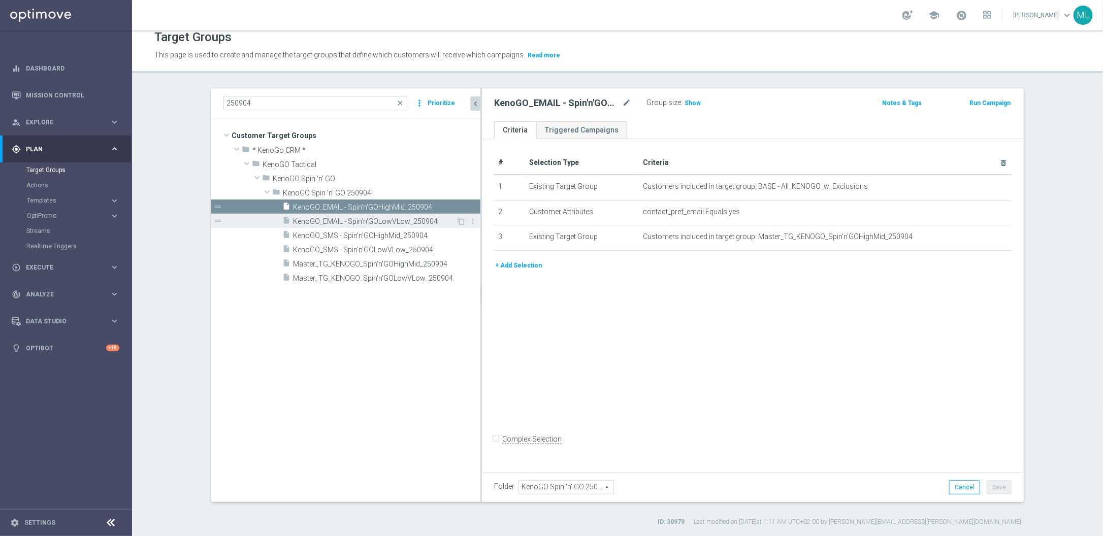
click at [387, 214] on div "insert_drive_file KenoGO_EMAIL - Spin'n'GOLowVLow_250904" at bounding box center [369, 221] width 174 height 14
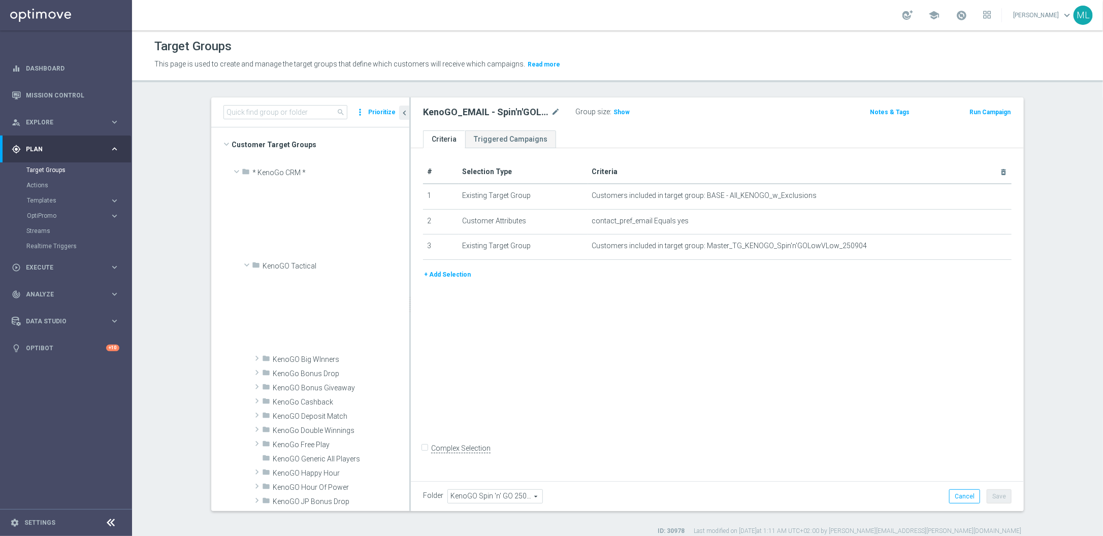
scroll to position [482, 0]
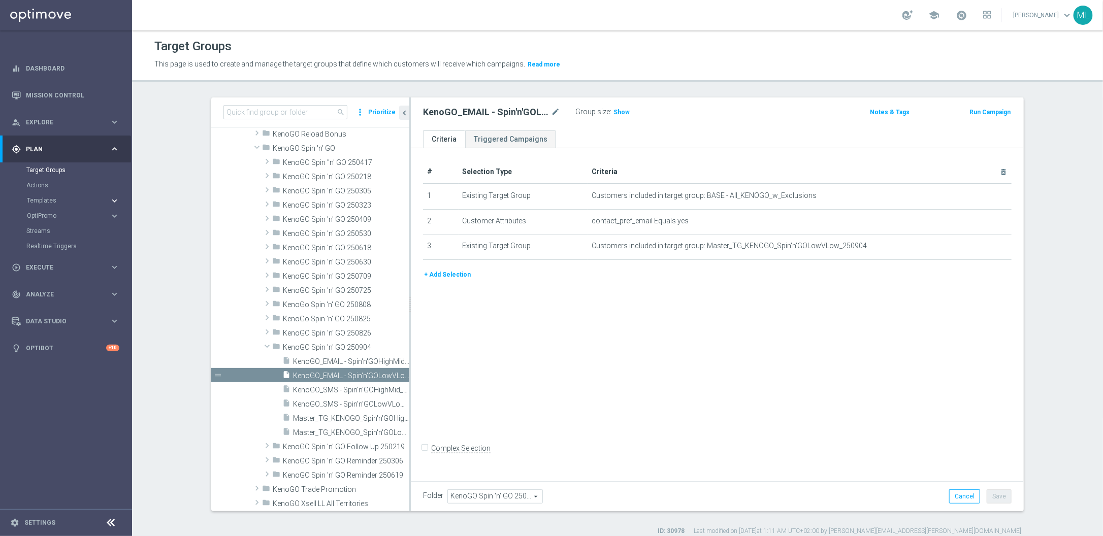
click at [116, 200] on icon "keyboard_arrow_right" at bounding box center [115, 201] width 10 height 10
click at [56, 217] on link "Optimail" at bounding box center [68, 216] width 74 height 8
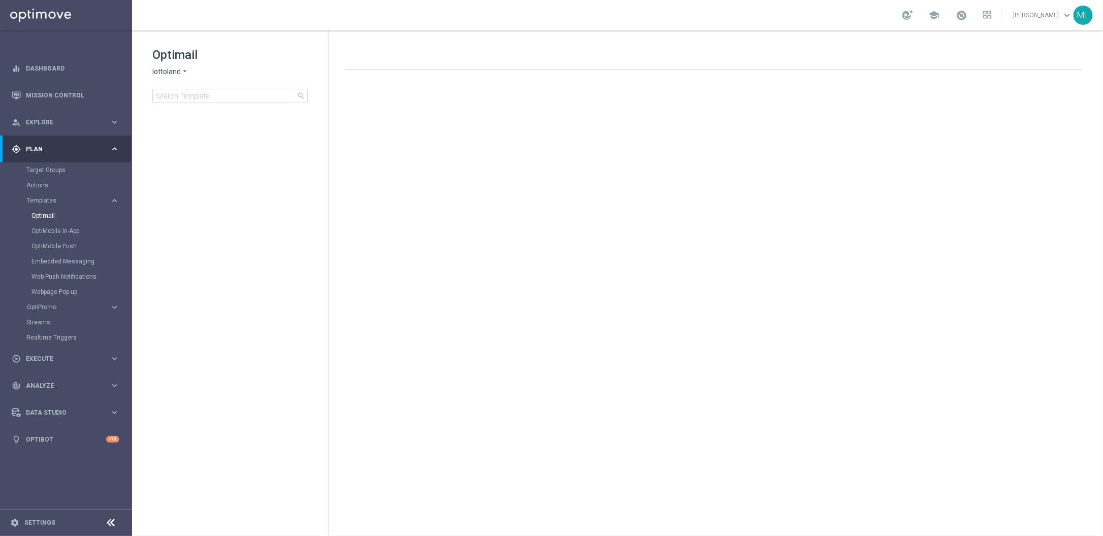
click at [185, 71] on icon "arrow_drop_down" at bounding box center [185, 72] width 8 height 10
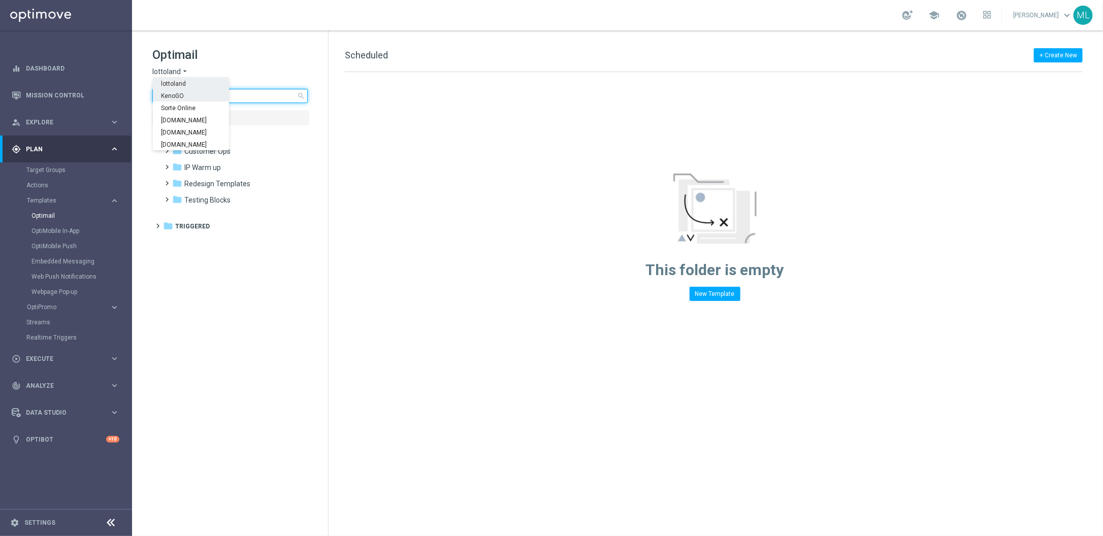
click at [249, 97] on input at bounding box center [229, 96] width 155 height 14
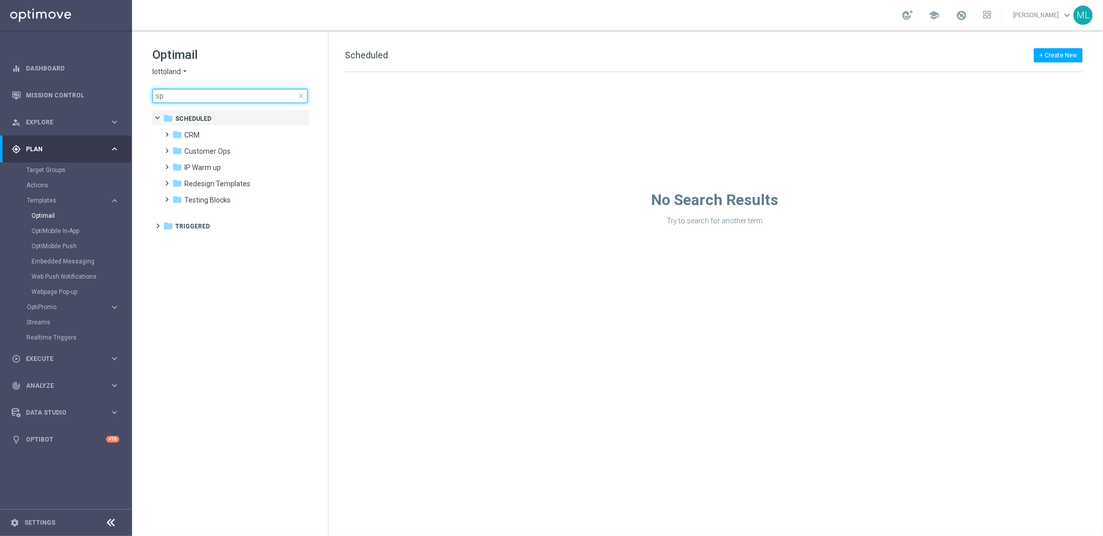
type input "s"
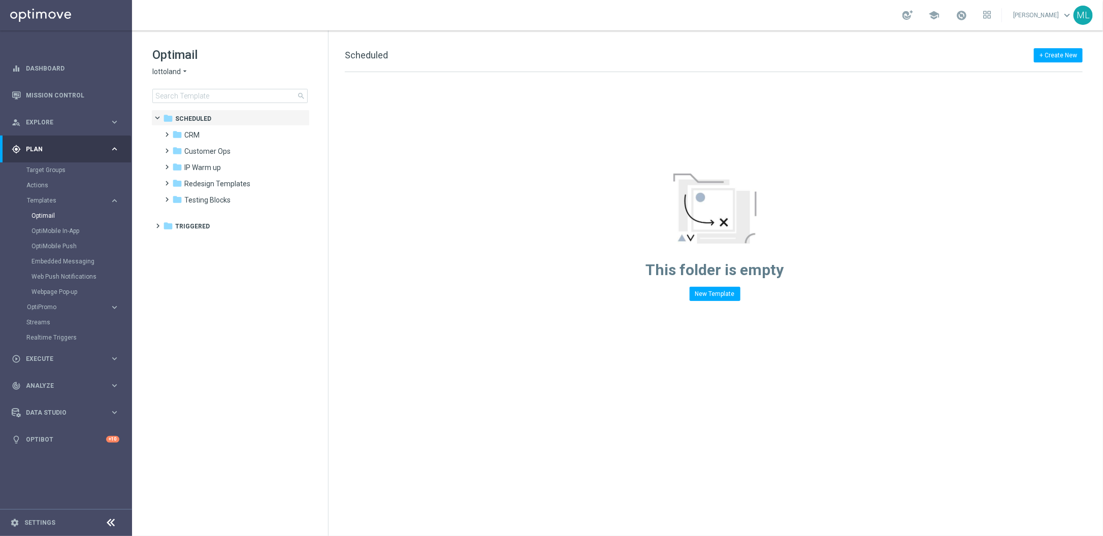
click at [178, 71] on span "lottoland" at bounding box center [166, 72] width 28 height 10
click at [182, 91] on div "KenoGO" at bounding box center [191, 95] width 76 height 12
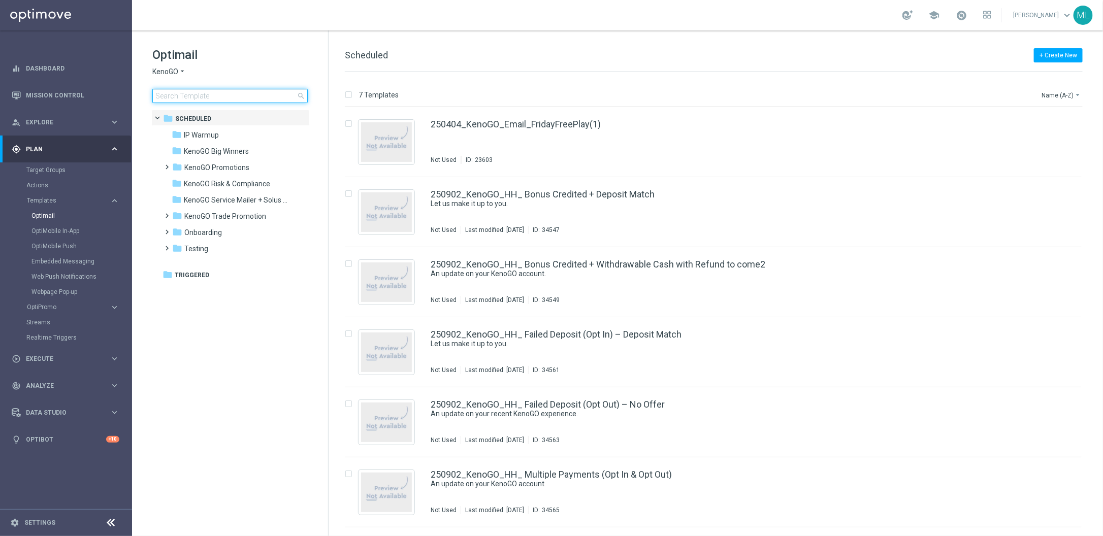
click at [189, 99] on input at bounding box center [229, 96] width 155 height 14
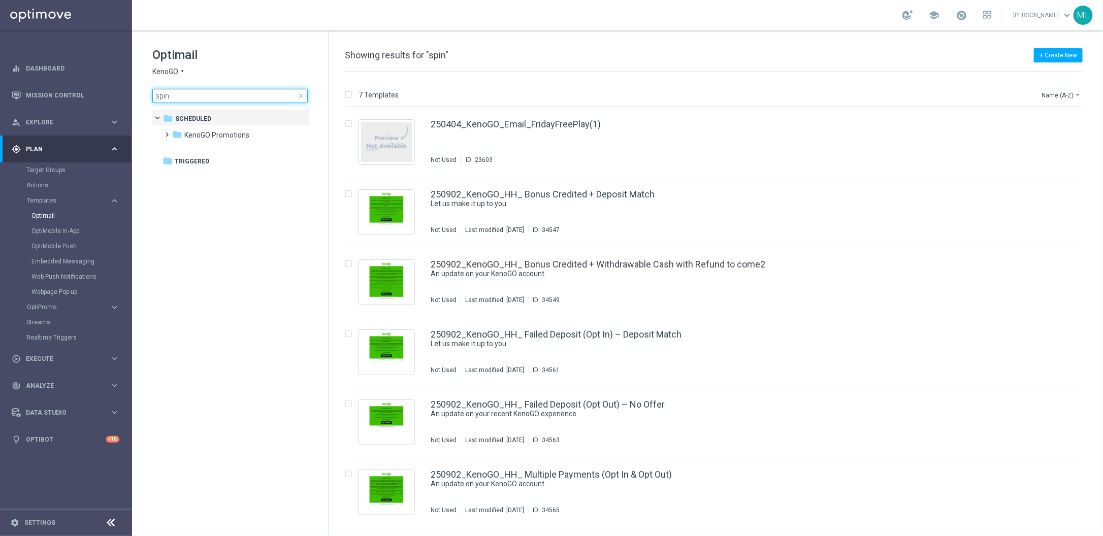
type input "spin"
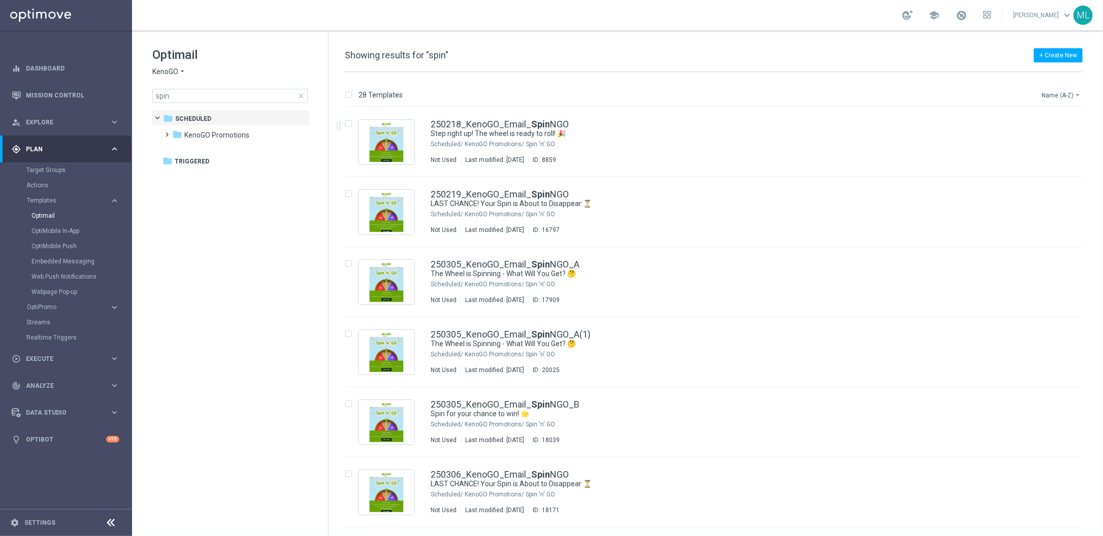
click at [1067, 94] on button "Name (A-Z) arrow_drop_down" at bounding box center [1062, 95] width 42 height 12
click at [1059, 144] on div "Date Modified (Newest)" at bounding box center [1042, 141] width 81 height 14
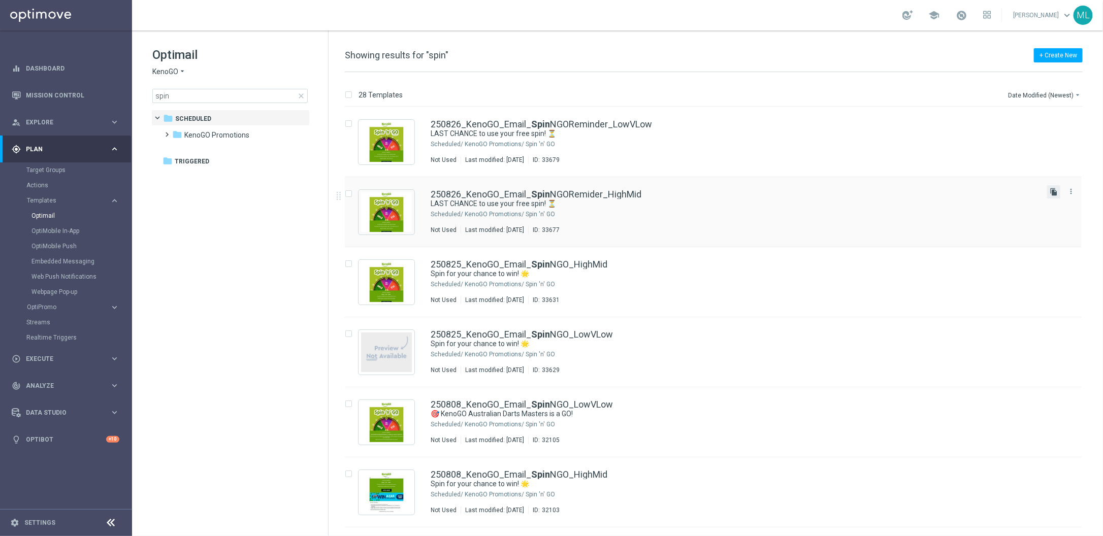
click at [1054, 192] on icon "file_copy" at bounding box center [1054, 192] width 8 height 8
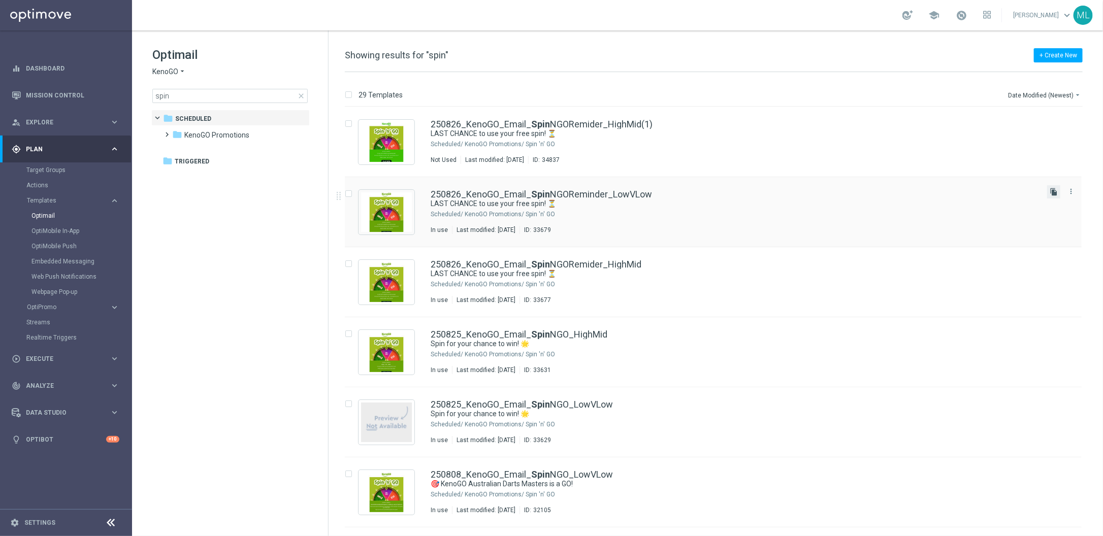
click at [1053, 194] on icon "file_copy" at bounding box center [1054, 192] width 8 height 8
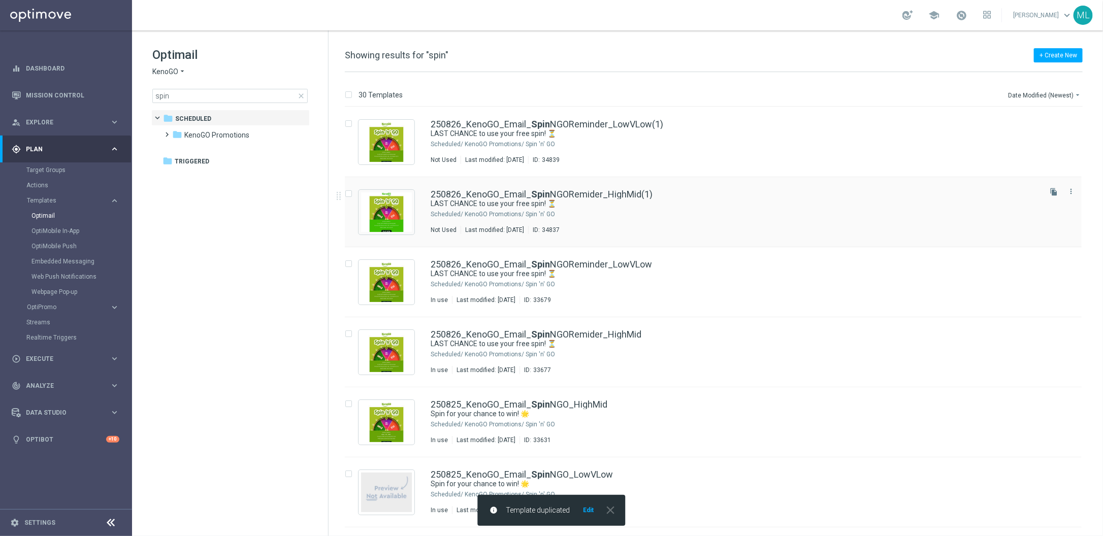
click at [801, 198] on div "250826_KenoGO_Email_ Spin NGORemider_HighMid(1)" at bounding box center [735, 194] width 609 height 9
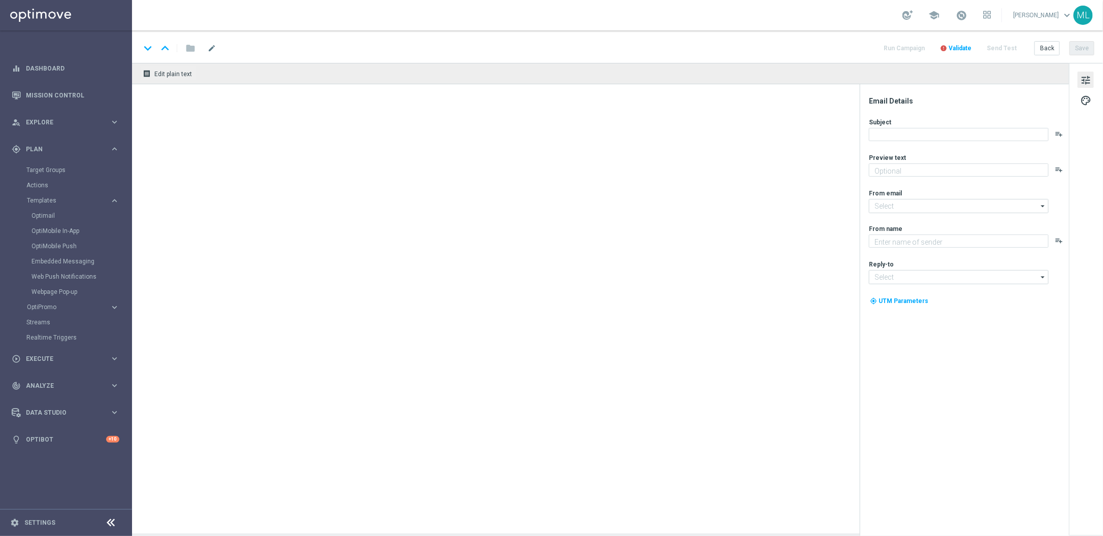
type textarea "Give it a whirl and see what's yours!"
type input "mail@crm.kenogo.com.au"
type textarea "KenoGO"
type input "support@kenogo.com.au"
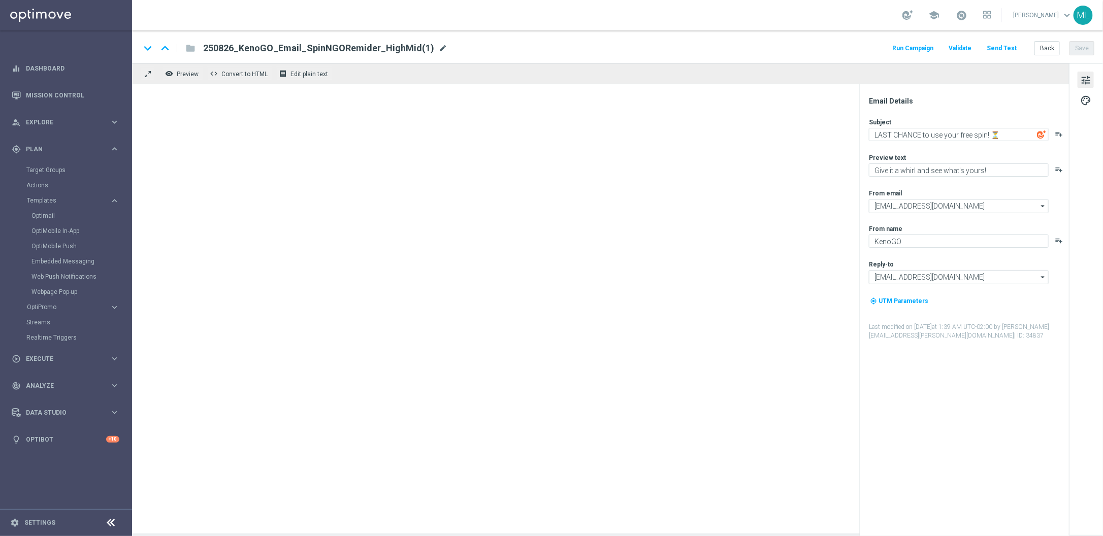
click at [438, 46] on span "mode_edit" at bounding box center [442, 48] width 9 height 9
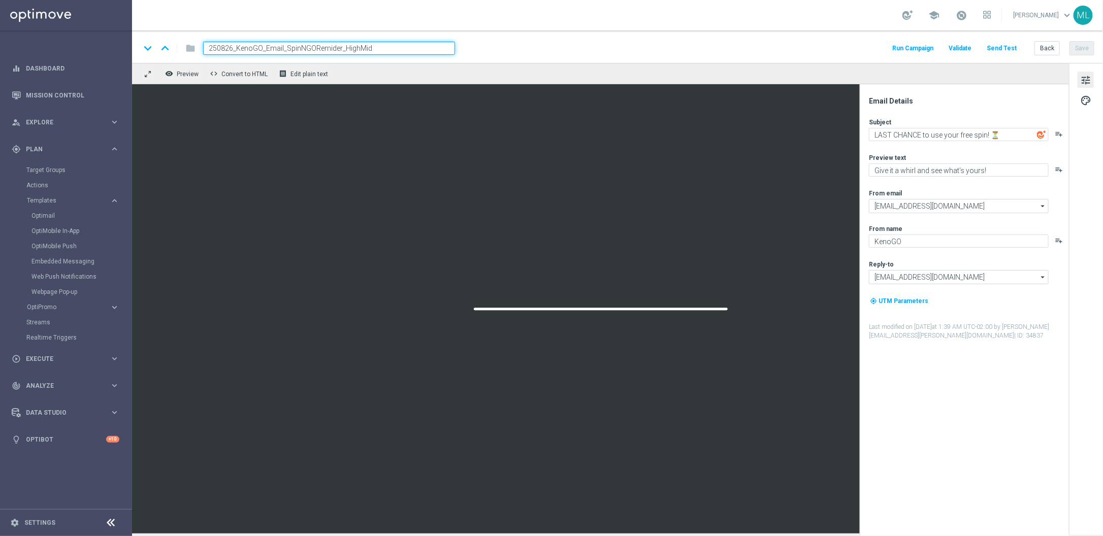
click at [231, 47] on input "250826_KenoGO_Email_SpinNGORemider_HighMid" at bounding box center [329, 48] width 252 height 13
type input "250904_KenoGO_Email_SpinNGORemider_HighMid"
click at [1086, 50] on button "Save" at bounding box center [1082, 48] width 25 height 14
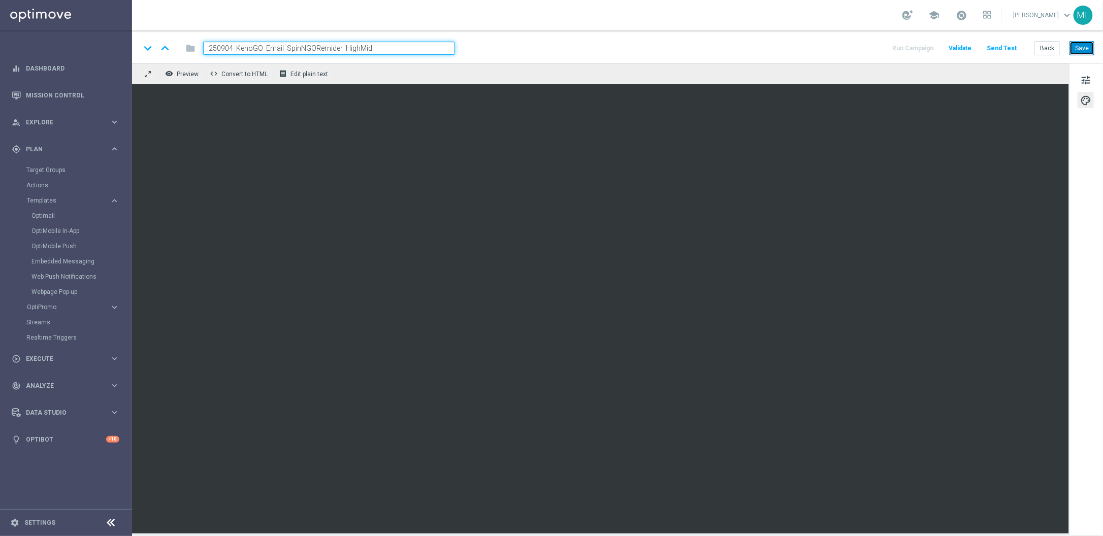
click at [1091, 50] on button "Save" at bounding box center [1082, 48] width 25 height 14
click at [1069, 265] on div "tune palette" at bounding box center [1086, 299] width 34 height 472
click at [1086, 48] on button "Save" at bounding box center [1082, 48] width 25 height 14
click at [1089, 46] on button "Save" at bounding box center [1082, 48] width 25 height 14
click at [821, 54] on div "keyboard_arrow_down keyboard_arrow_up folder 250904_KenoGO_Email_SpinNGORemider…" at bounding box center [617, 48] width 955 height 13
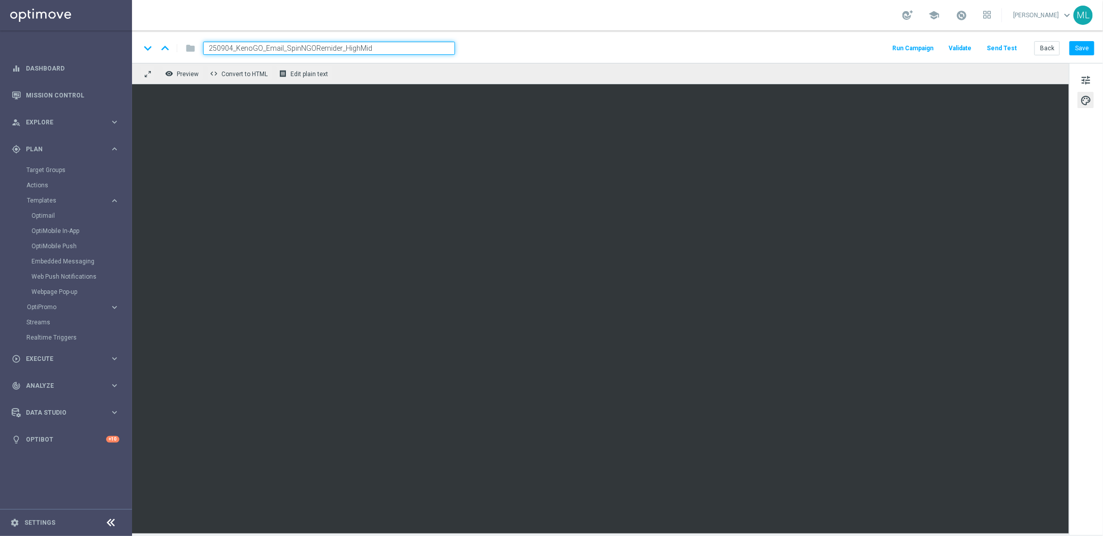
click at [691, 61] on div "keyboard_arrow_down keyboard_arrow_up folder 250904_KenoGO_Email_SpinNGORemider…" at bounding box center [617, 46] width 971 height 33
click at [728, 51] on div "keyboard_arrow_down keyboard_arrow_up folder 250904_KenoGO_Email_SpinNGORemider…" at bounding box center [617, 48] width 955 height 13
click at [1091, 45] on button "Save" at bounding box center [1082, 48] width 25 height 14
click at [1076, 50] on button "Save" at bounding box center [1082, 48] width 25 height 14
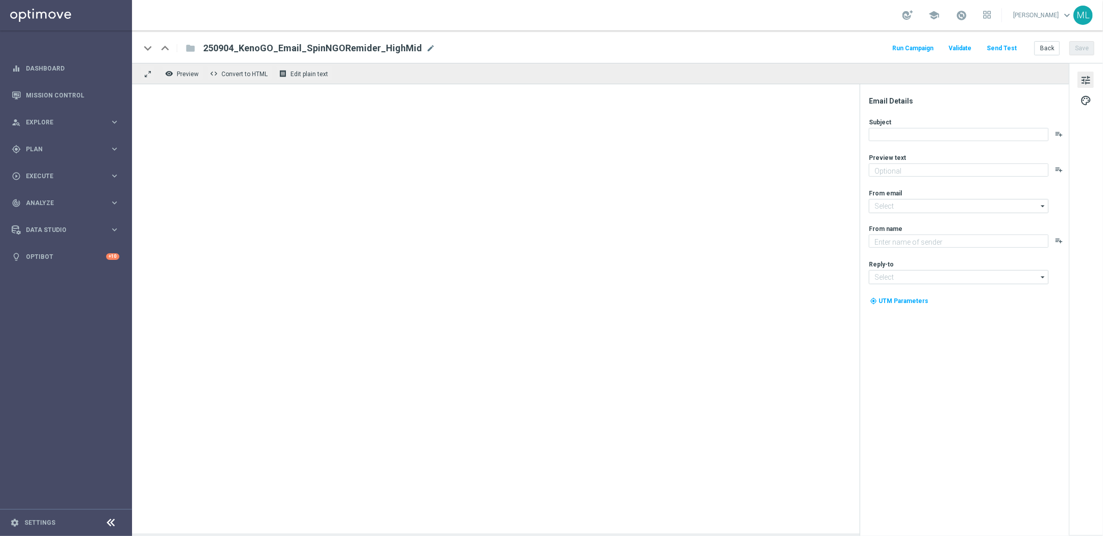
type textarea "Give it a whirl and see what's yours!"
type textarea "KenoGO"
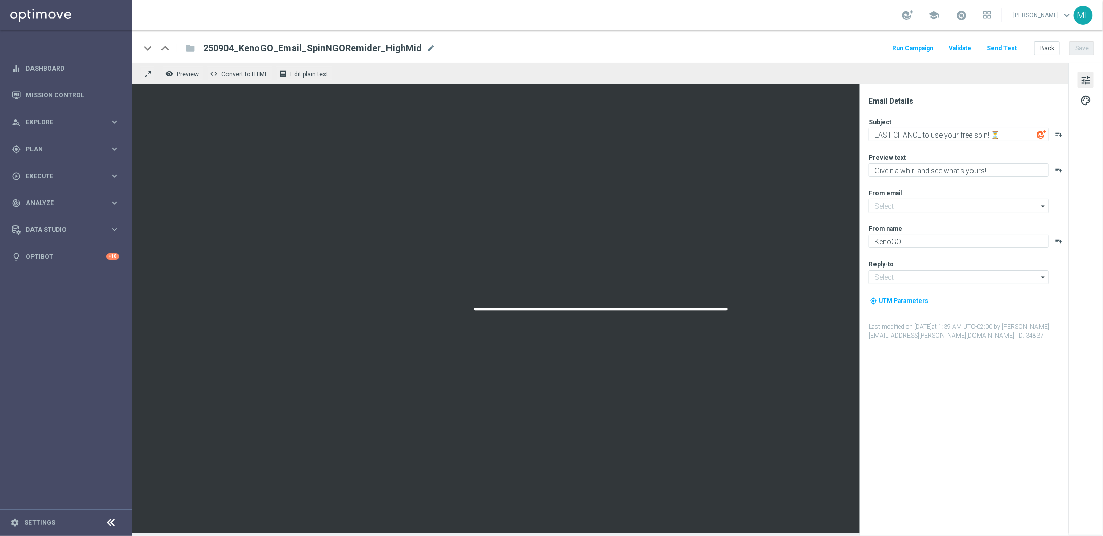
type input "mail@crm.kenogo.com.au"
type input "support@kenogo.com.au"
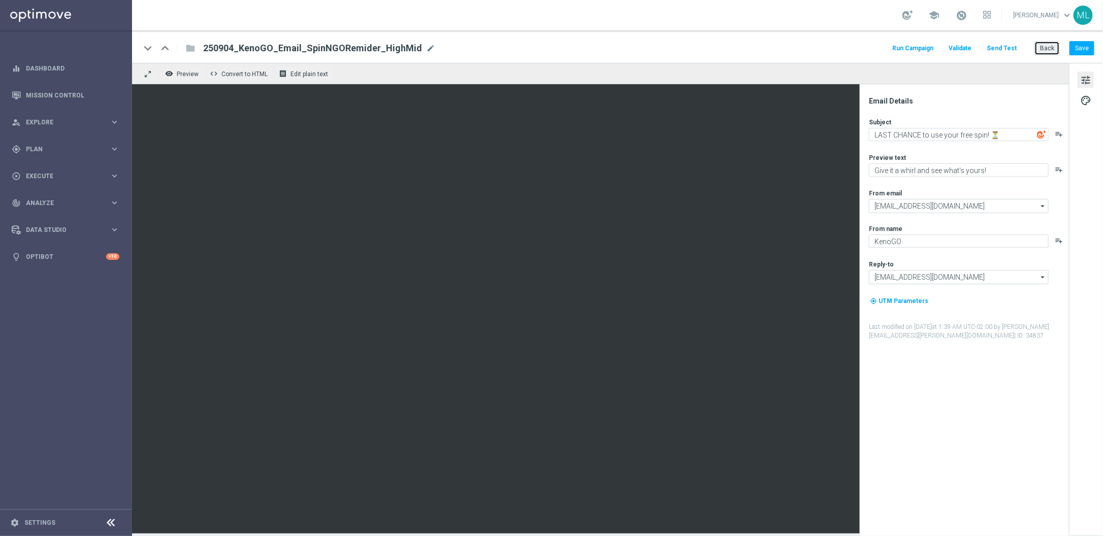
click at [1043, 49] on button "Back" at bounding box center [1047, 48] width 25 height 14
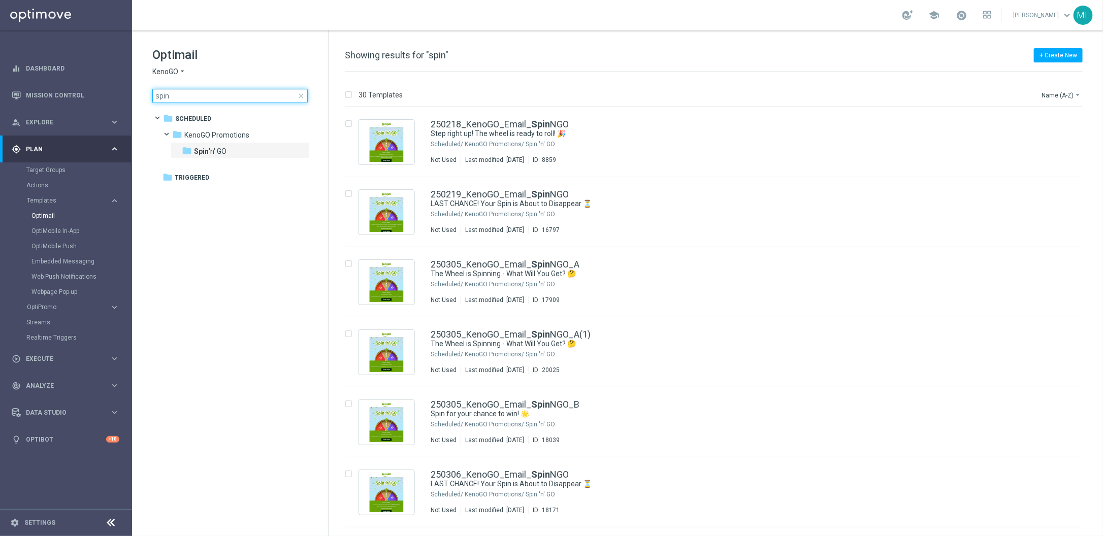
drag, startPoint x: 203, startPoint y: 98, endPoint x: 136, endPoint y: 96, distance: 67.1
click at [136, 96] on div "Optimail KenoGO arrow_drop_down × KenoGO spin close folder 1 Folder folder Sche…" at bounding box center [230, 100] width 196 height 140
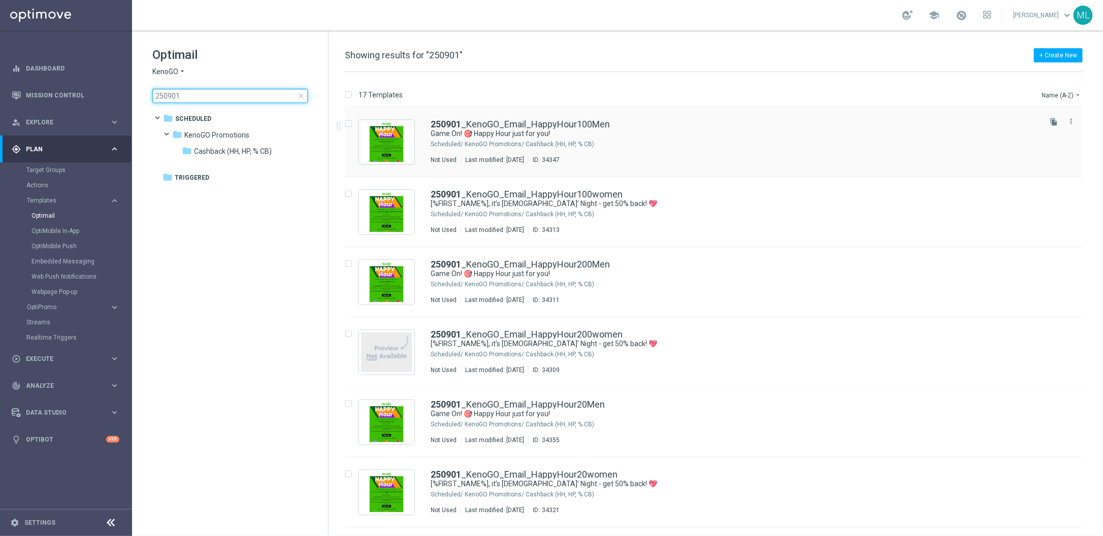
type input "250901"
click at [677, 153] on div "250901 _KenoGO_Email_HappyHour100Men Game On! 🎯 Happy Hour just for you! Schedu…" at bounding box center [735, 142] width 609 height 44
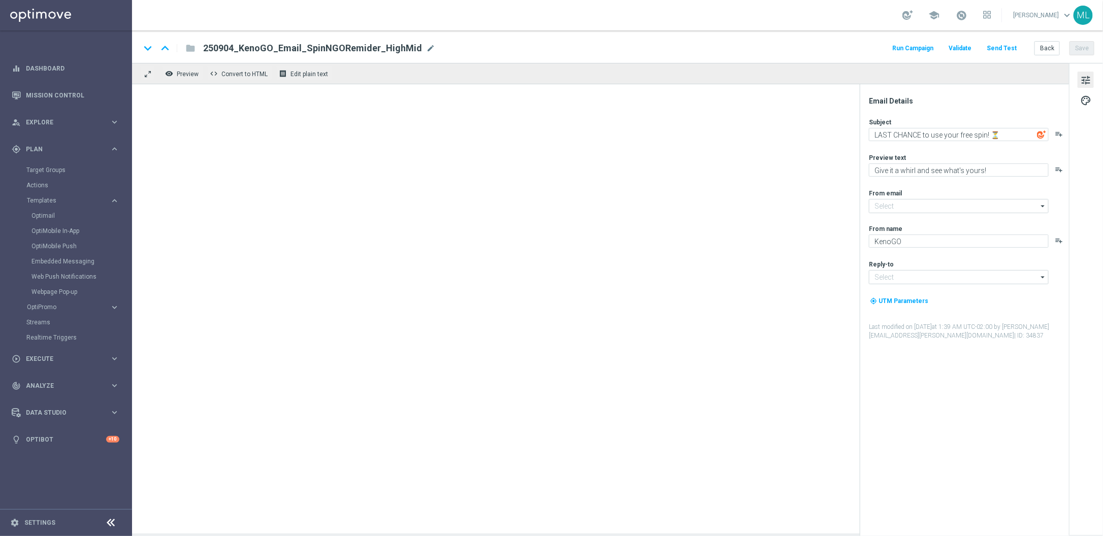
type input "mail@crm.kenogo.com.au"
type input "support@kenogo.com.au"
type textarea "Game On! 🎯 Happy Hour just for you!"
type textarea "Get 50% back in BONUS CASH!"
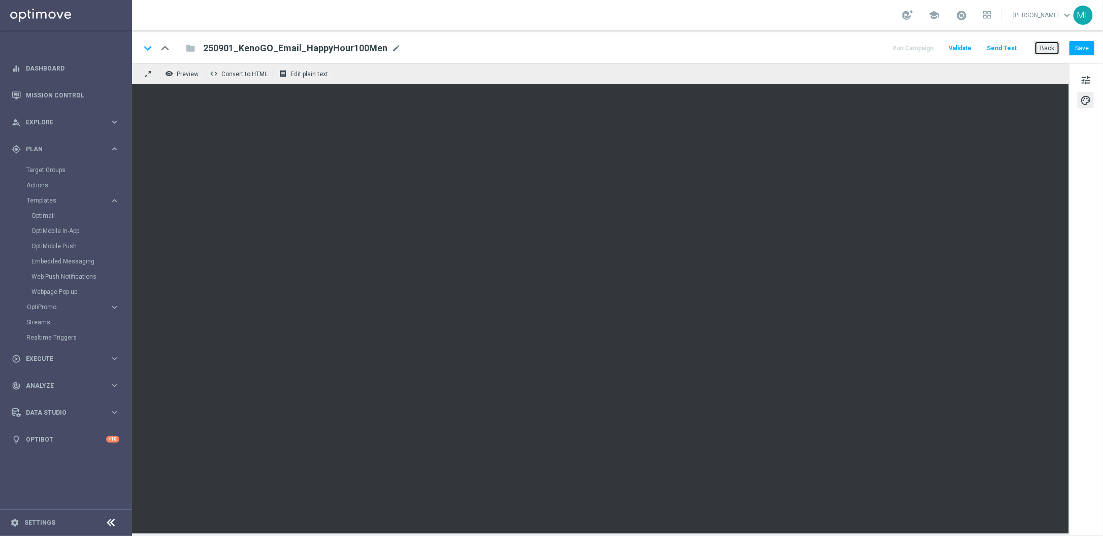
click at [1046, 51] on button "Back" at bounding box center [1047, 48] width 25 height 14
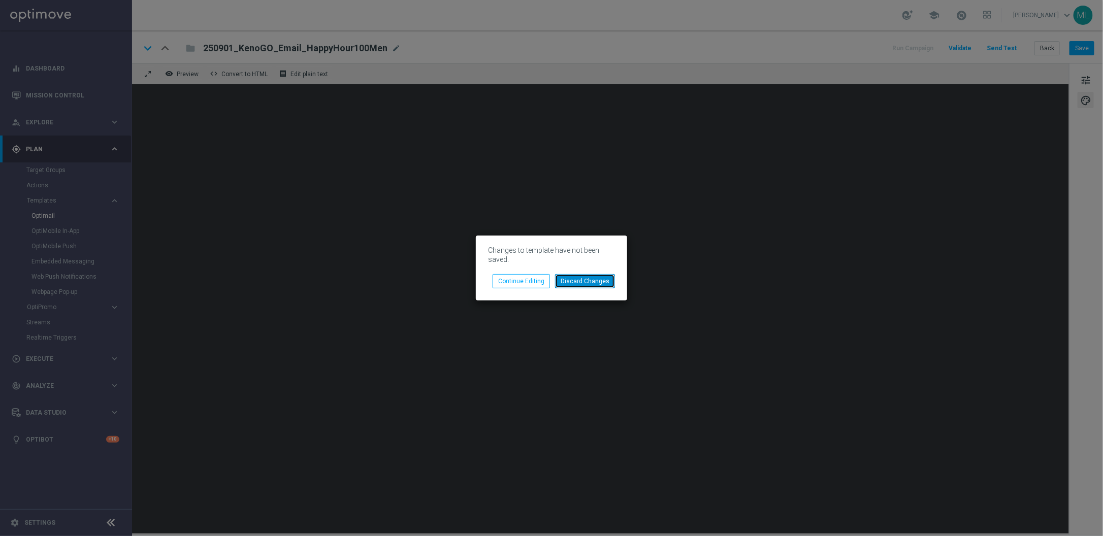
click at [587, 281] on button "Discard Changes" at bounding box center [585, 281] width 60 height 14
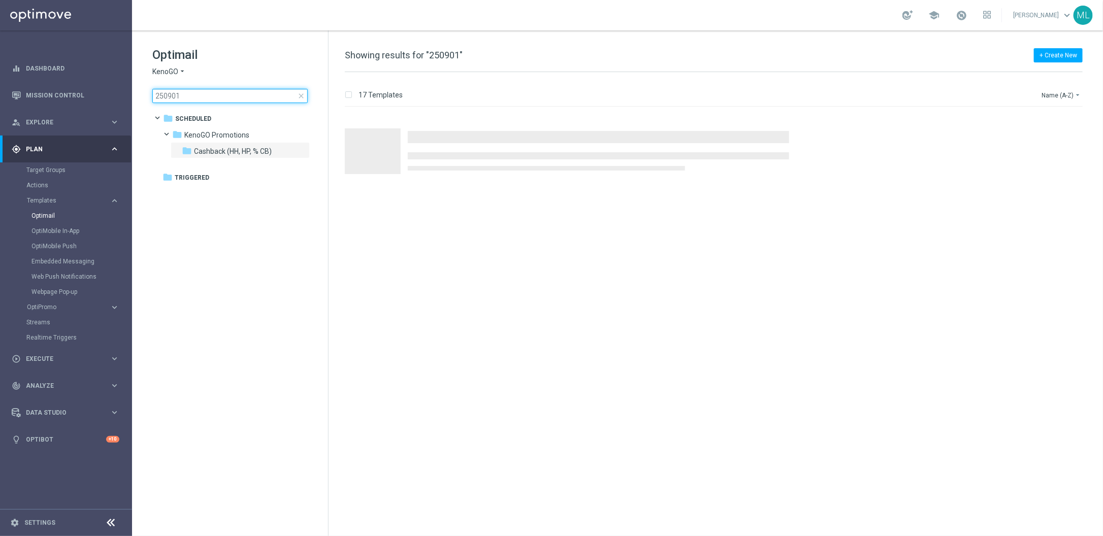
click at [217, 96] on input "250901" at bounding box center [229, 96] width 155 height 14
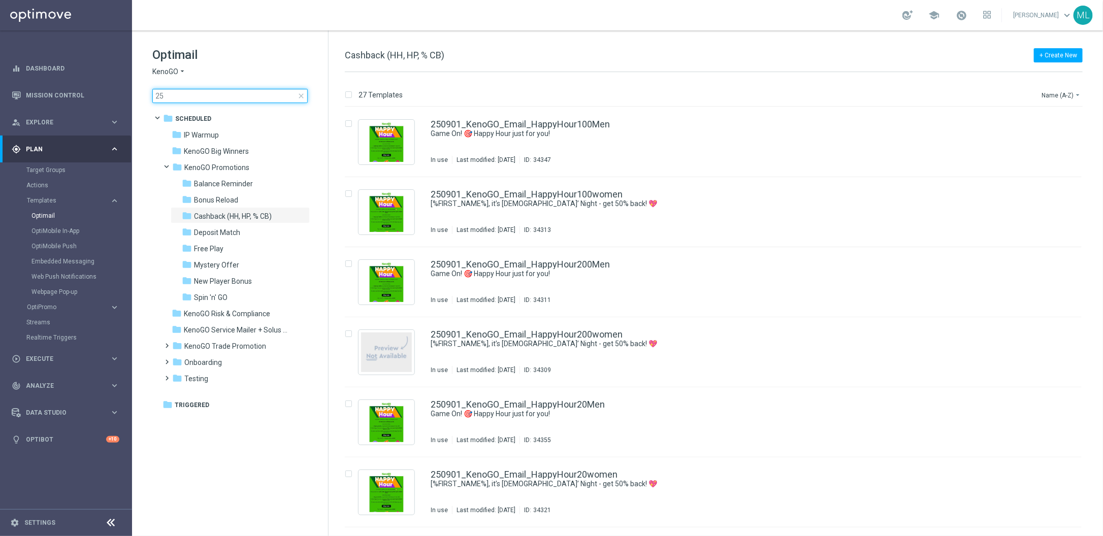
type input "2"
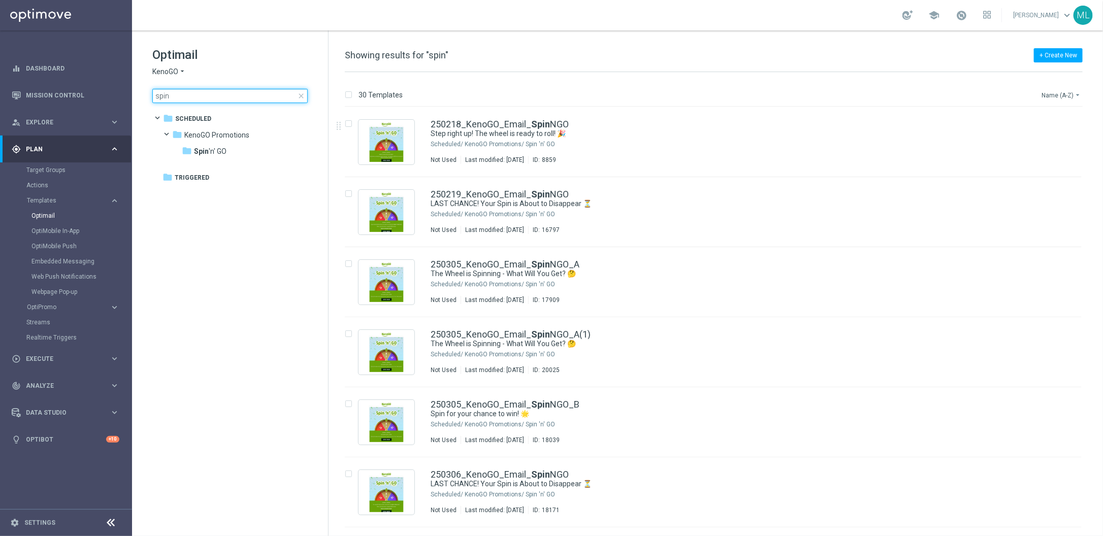
type input "spin"
click at [1065, 94] on button "Name (A-Z) arrow_drop_down" at bounding box center [1062, 95] width 42 height 12
click at [1067, 140] on span "Date Modified (Newest)" at bounding box center [1044, 140] width 68 height 7
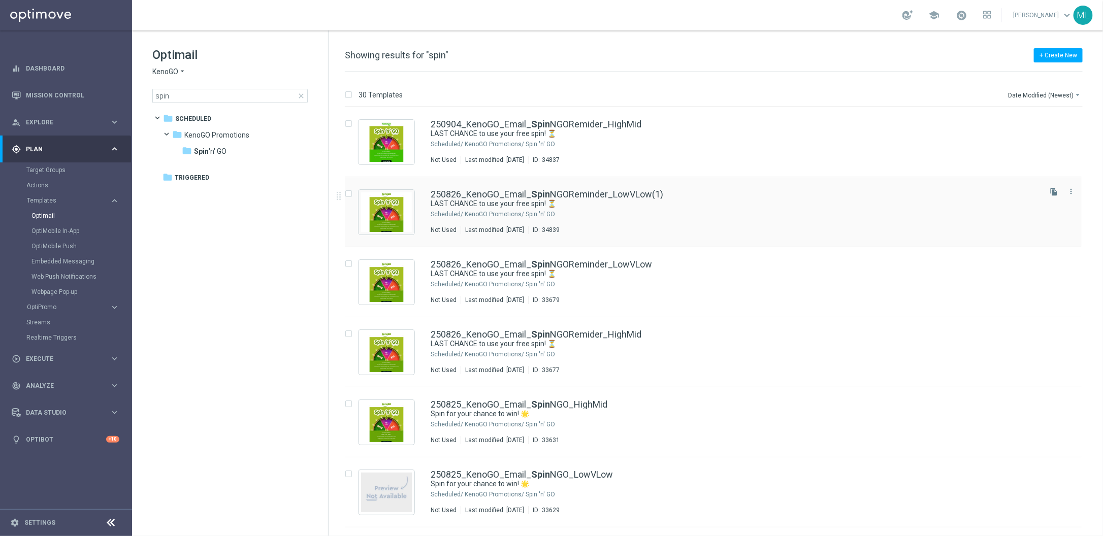
click at [779, 190] on div "250826_KenoGO_Email_ Spin NGOReminder_LowVLow(1)" at bounding box center [735, 194] width 609 height 9
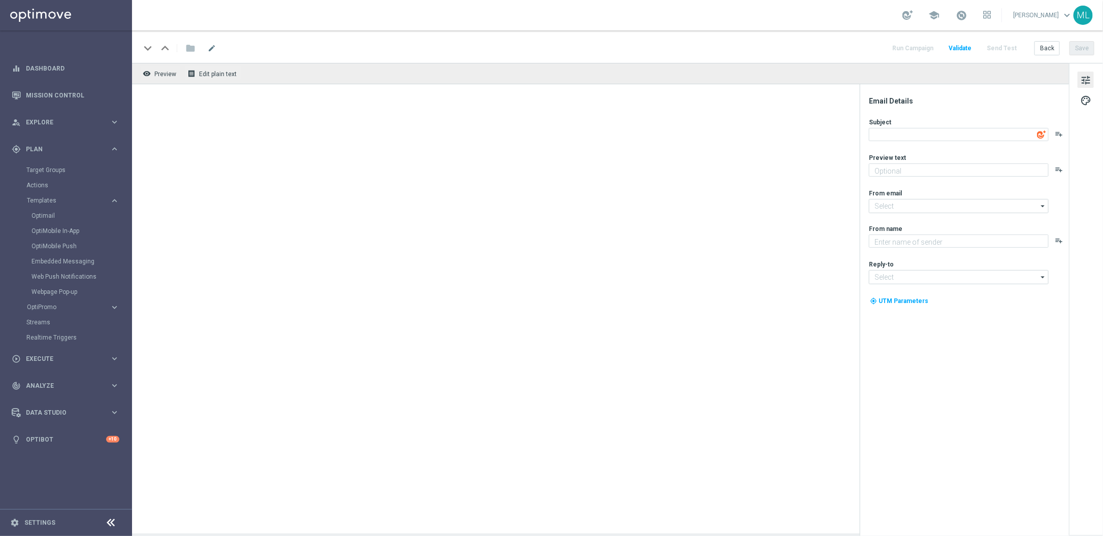
type input "mail@crm.kenogo.com.au"
type input "support@kenogo.com.au"
type textarea "KenoGO"
type textarea "LAST CHANCE to use your free spin! ⏳"
type textarea "Give it a whirl and see what's yours!"
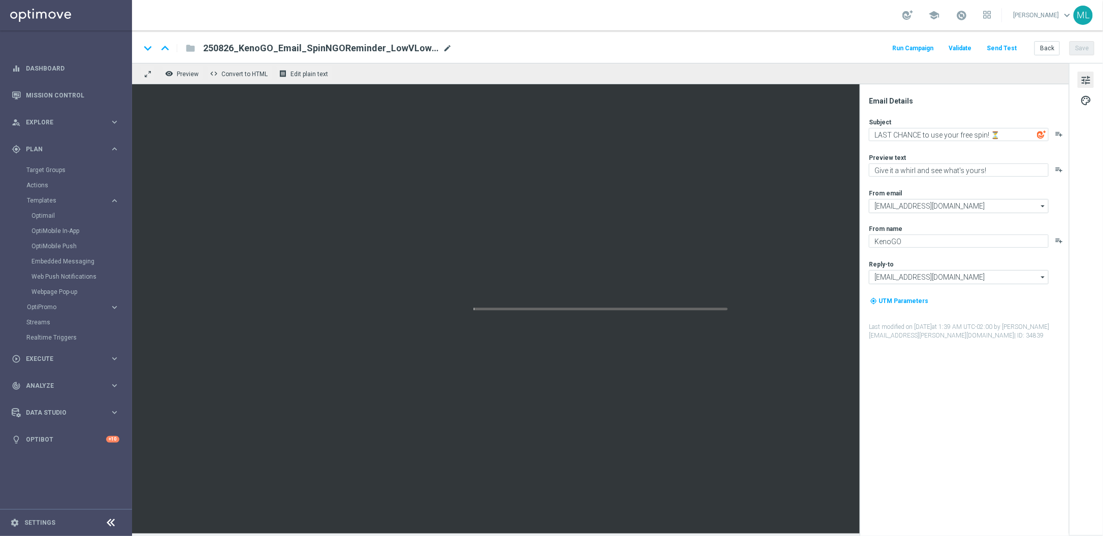
click at [446, 47] on span "mode_edit" at bounding box center [447, 48] width 9 height 9
click at [232, 47] on input "250826_KenoGO_Email_SpinNGOReminder_LowVLow" at bounding box center [329, 48] width 252 height 13
type input "250904_KenoGO_Email_SpinNGOReminder_LowVLow"
click at [557, 46] on div "keyboard_arrow_down keyboard_arrow_up folder 250904_KenoGO_Email_SpinNGOReminde…" at bounding box center [617, 48] width 955 height 13
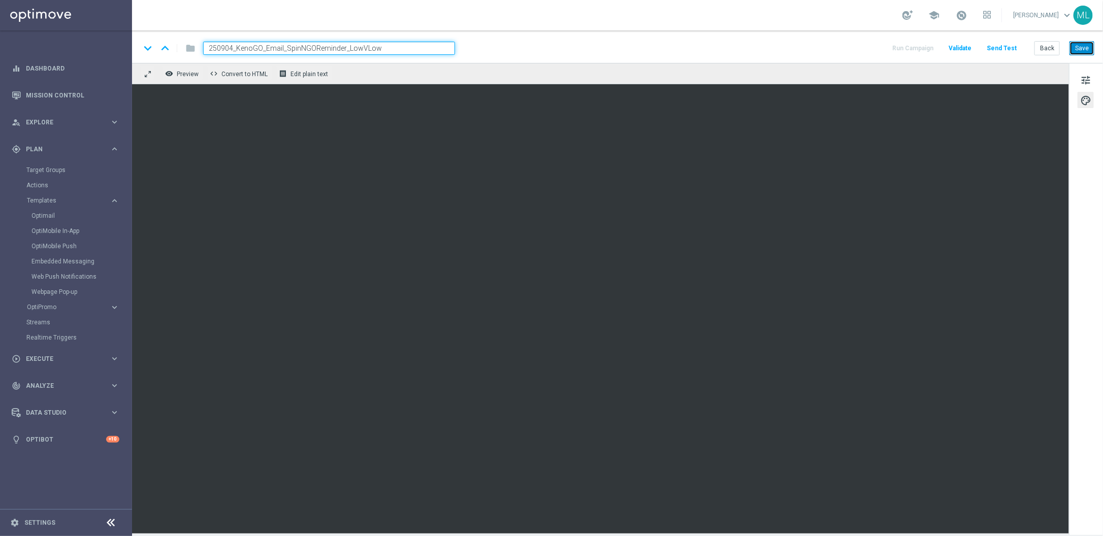
click at [1082, 48] on button "Save" at bounding box center [1082, 48] width 25 height 14
click at [737, 37] on div "keyboard_arrow_down keyboard_arrow_up folder 250904_KenoGO_Email_SpinNGOReminde…" at bounding box center [617, 46] width 971 height 33
